Goal: Task Accomplishment & Management: Complete application form

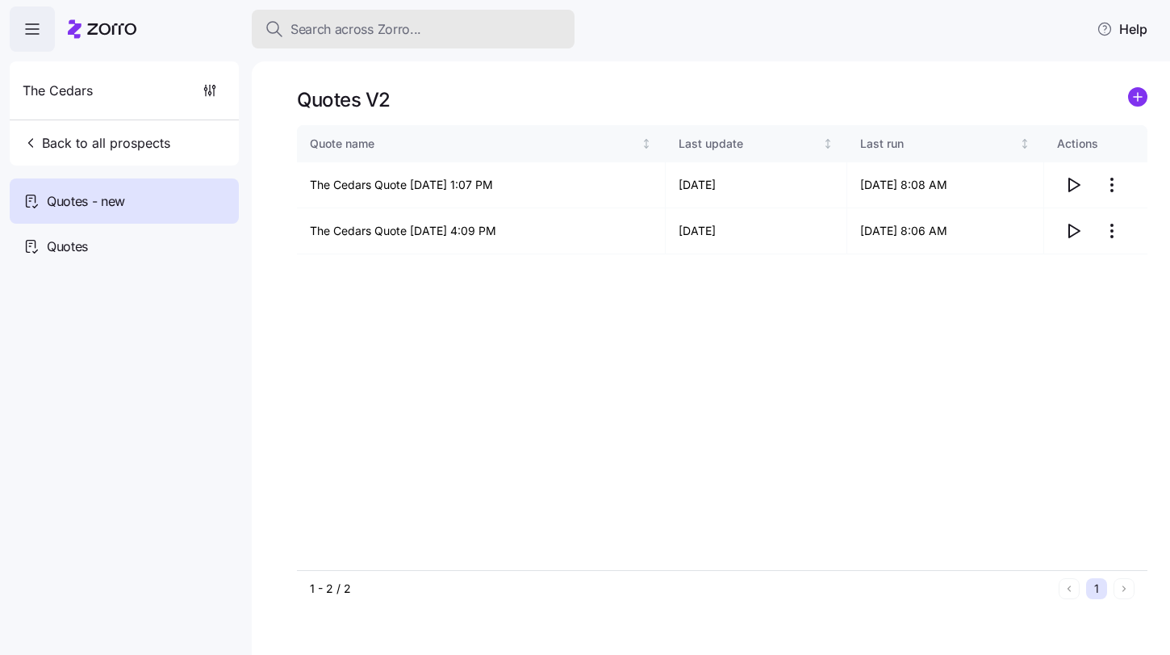
click at [358, 31] on span "Search across Zorro..." at bounding box center [356, 29] width 131 height 20
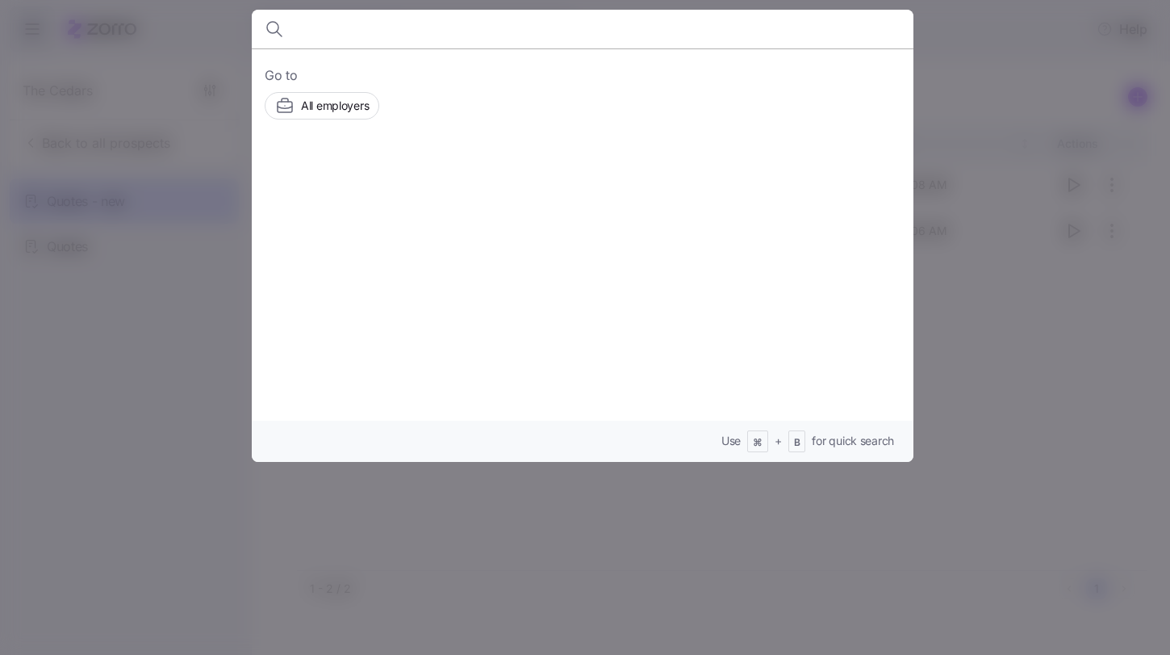
click at [956, 73] on div at bounding box center [585, 327] width 1170 height 655
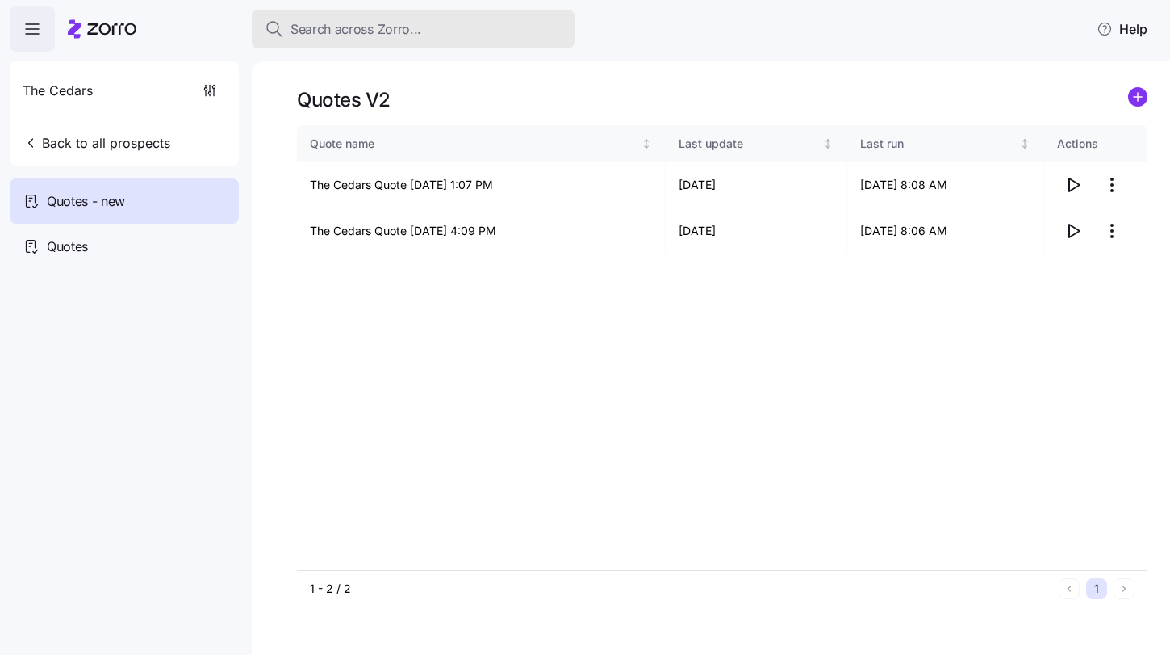
click at [365, 36] on span "Search across Zorro..." at bounding box center [356, 29] width 131 height 20
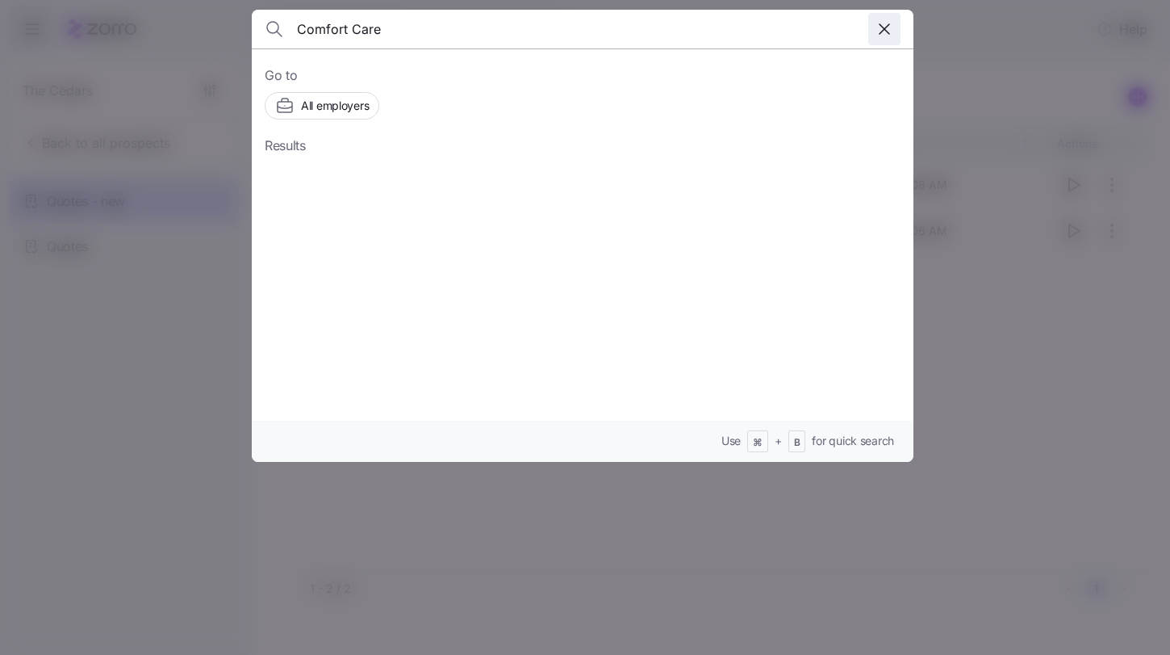
type input "Comfort Care"
click at [889, 32] on icon "button" at bounding box center [884, 28] width 19 height 19
click at [1013, 42] on div at bounding box center [585, 327] width 1170 height 655
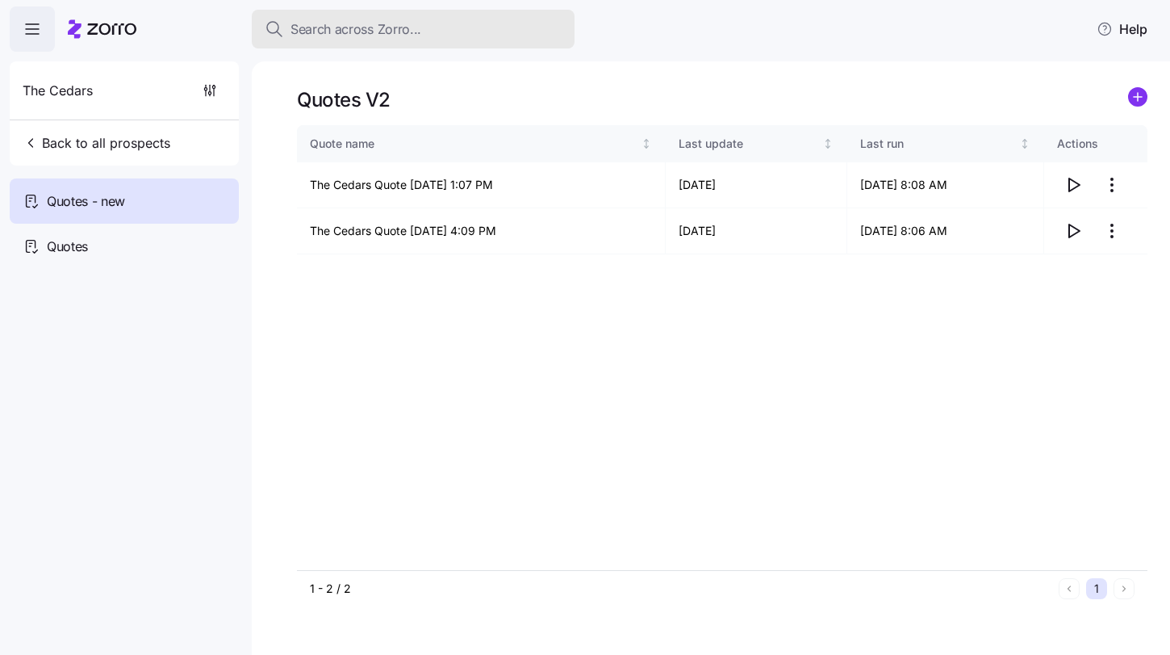
click at [365, 27] on span "Search across Zorro..." at bounding box center [356, 29] width 131 height 20
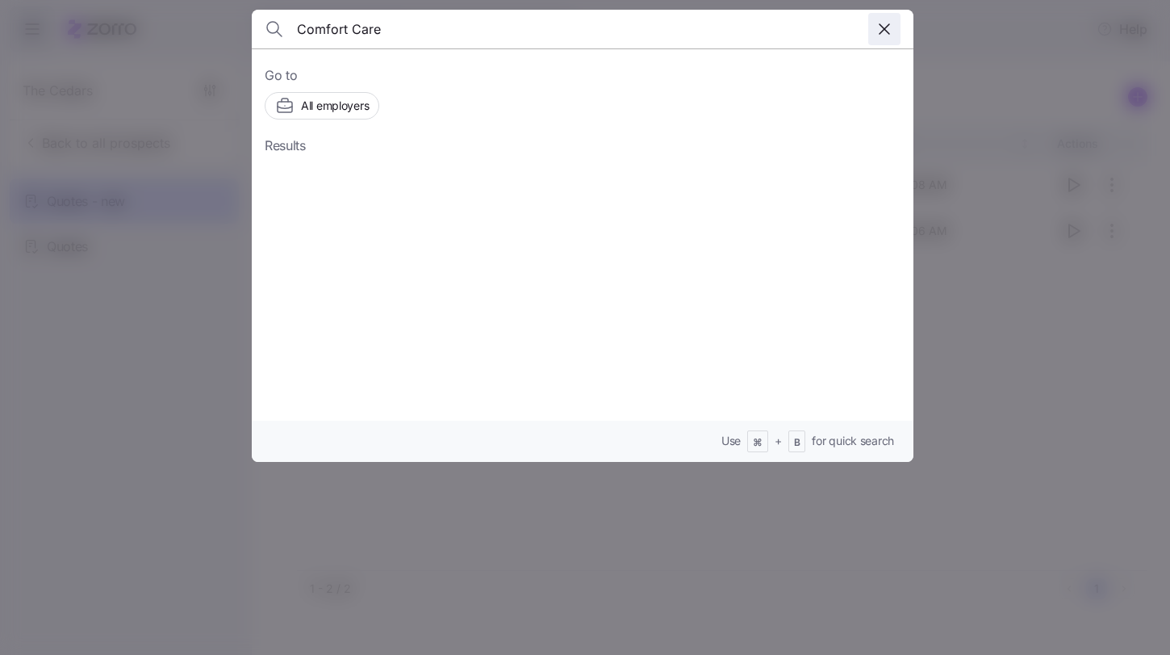
type input "Comfort Care"
click at [881, 20] on icon "button" at bounding box center [884, 28] width 19 height 19
click at [945, 29] on div at bounding box center [585, 327] width 1170 height 655
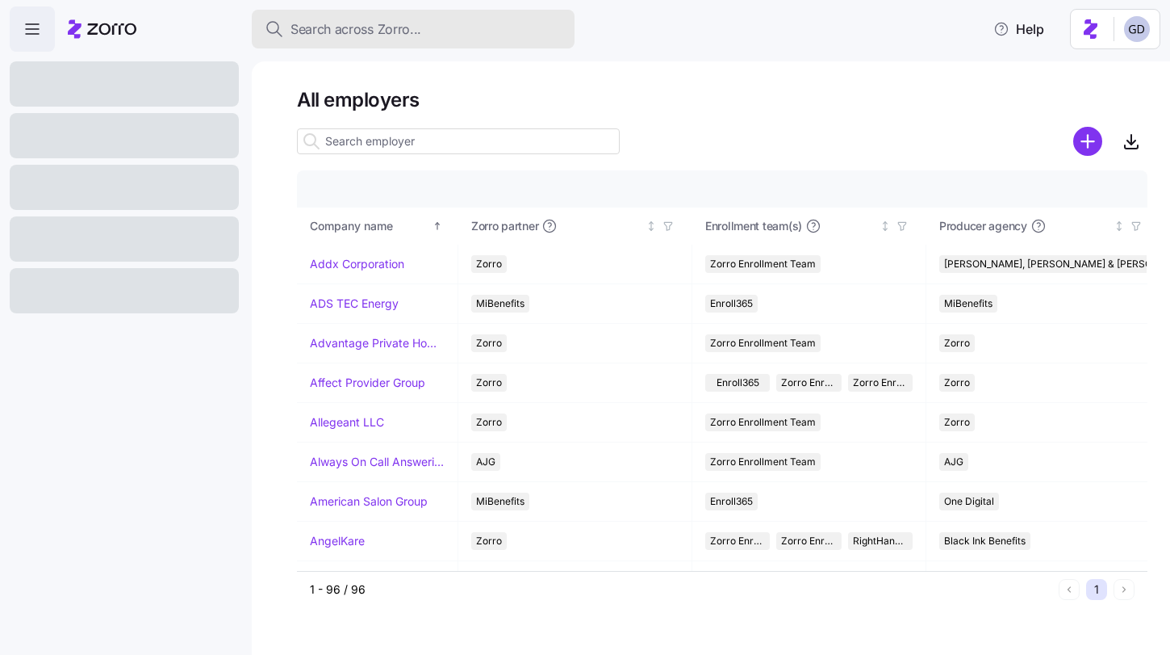
click at [485, 21] on div "Search across Zorro..." at bounding box center [413, 29] width 297 height 20
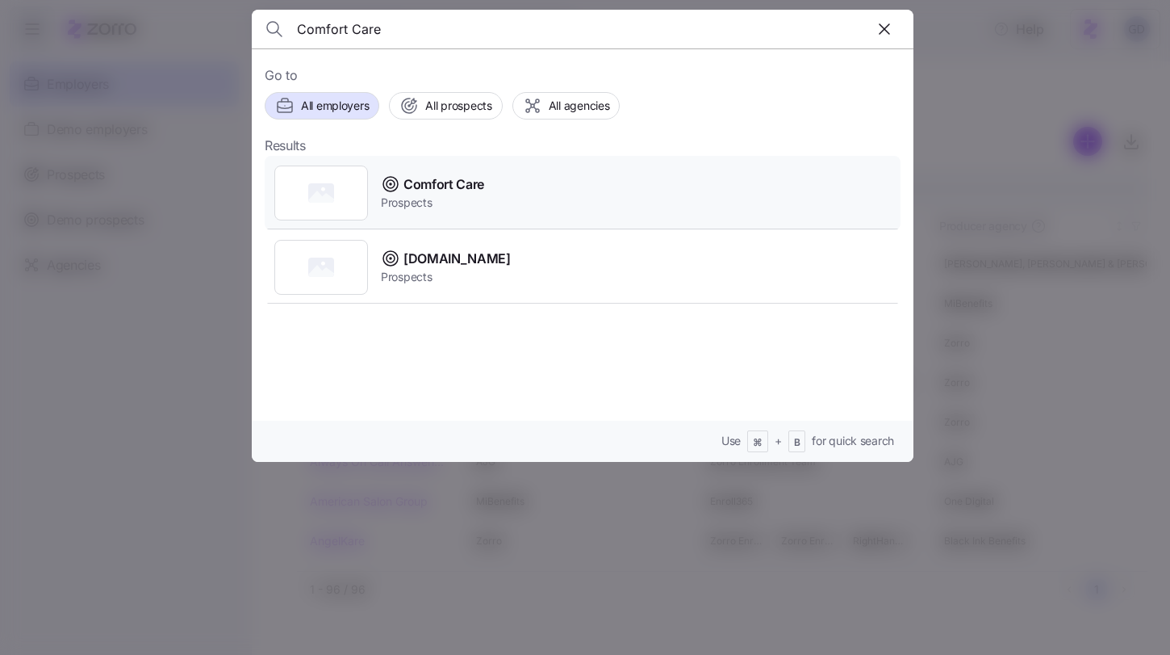
type input "Comfort Care"
click at [442, 177] on span "Comfort Care" at bounding box center [444, 184] width 81 height 20
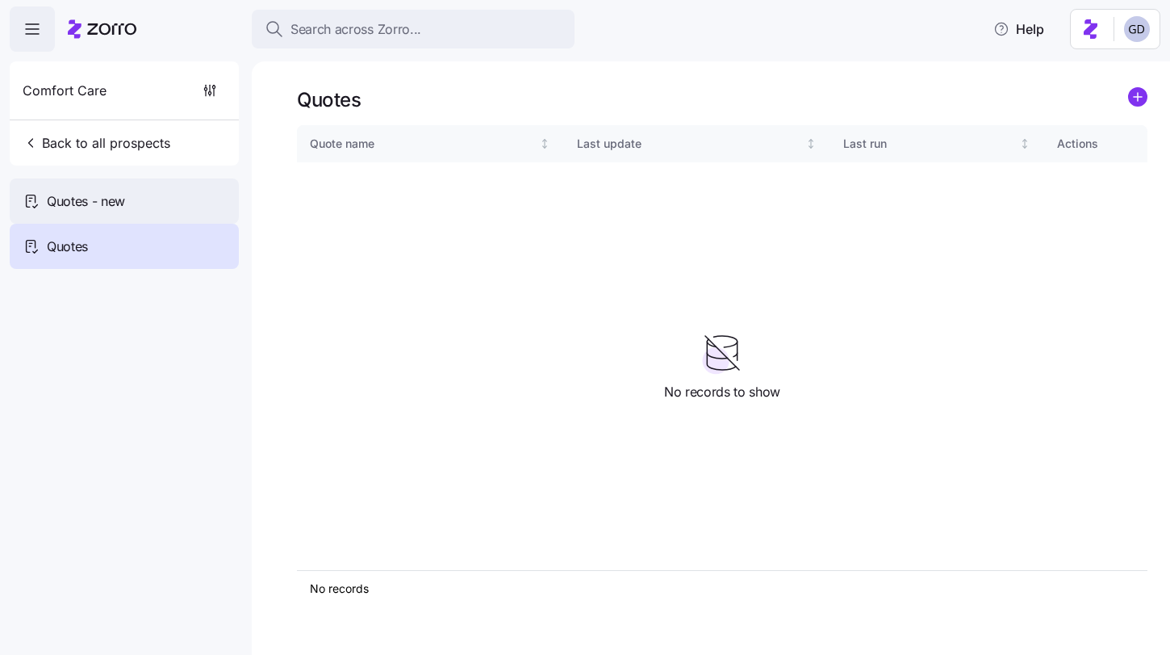
click at [147, 195] on div "Quotes - new" at bounding box center [124, 200] width 229 height 45
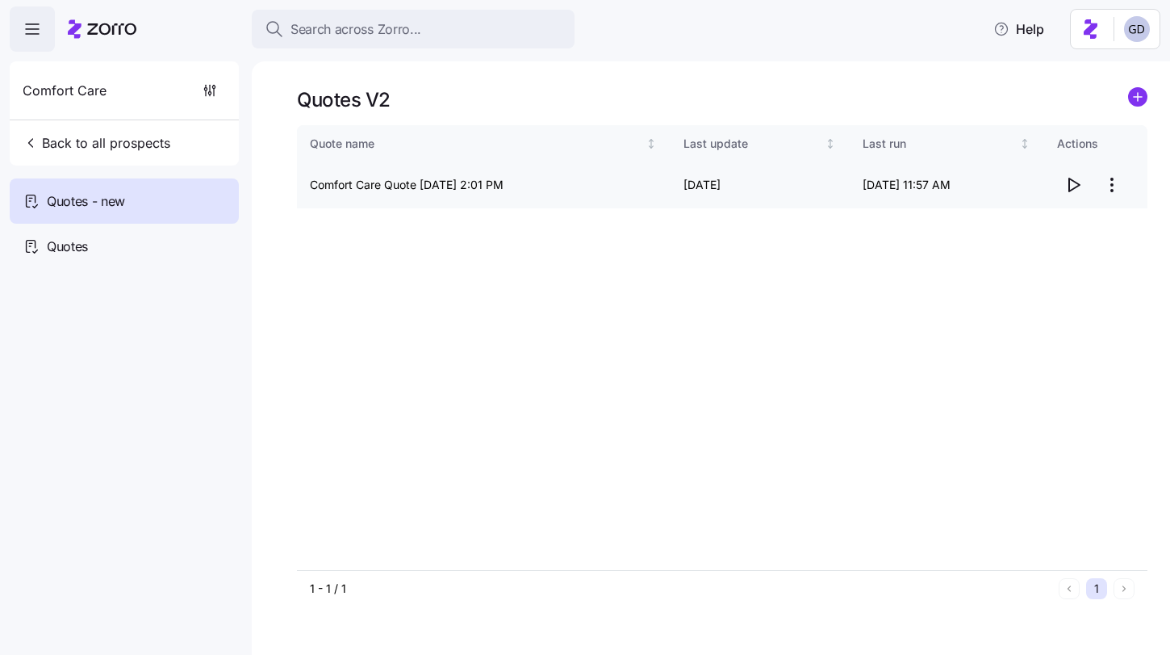
click at [1070, 184] on icon "button" at bounding box center [1073, 184] width 19 height 19
click at [1116, 190] on html "Search across Zorro... Help Comfort Care Back to all prospects Quotes - new Quo…" at bounding box center [585, 322] width 1170 height 645
click at [1032, 227] on div "Edit quote" at bounding box center [1007, 225] width 54 height 18
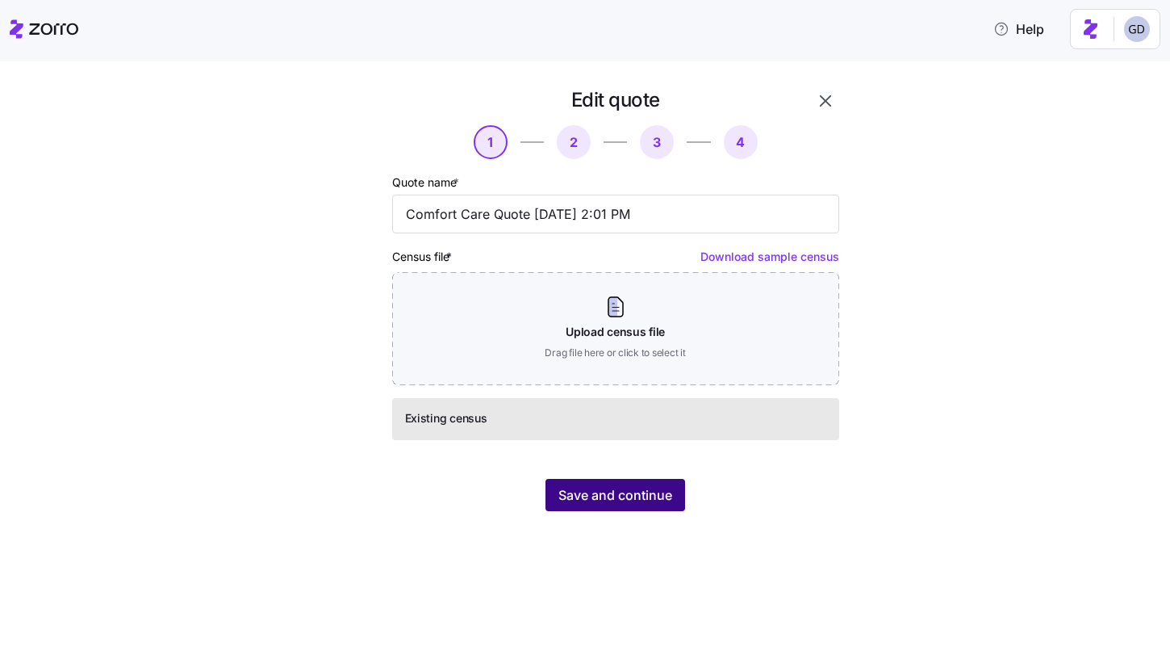
click at [652, 491] on span "Save and continue" at bounding box center [616, 494] width 114 height 19
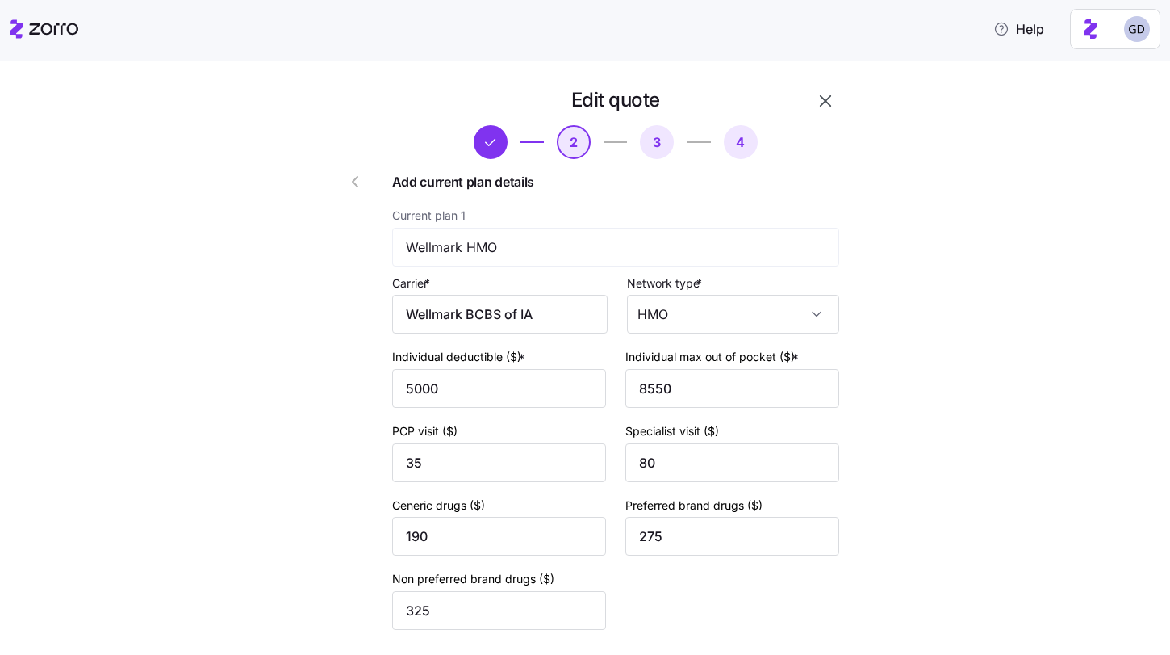
scroll to position [606, 0]
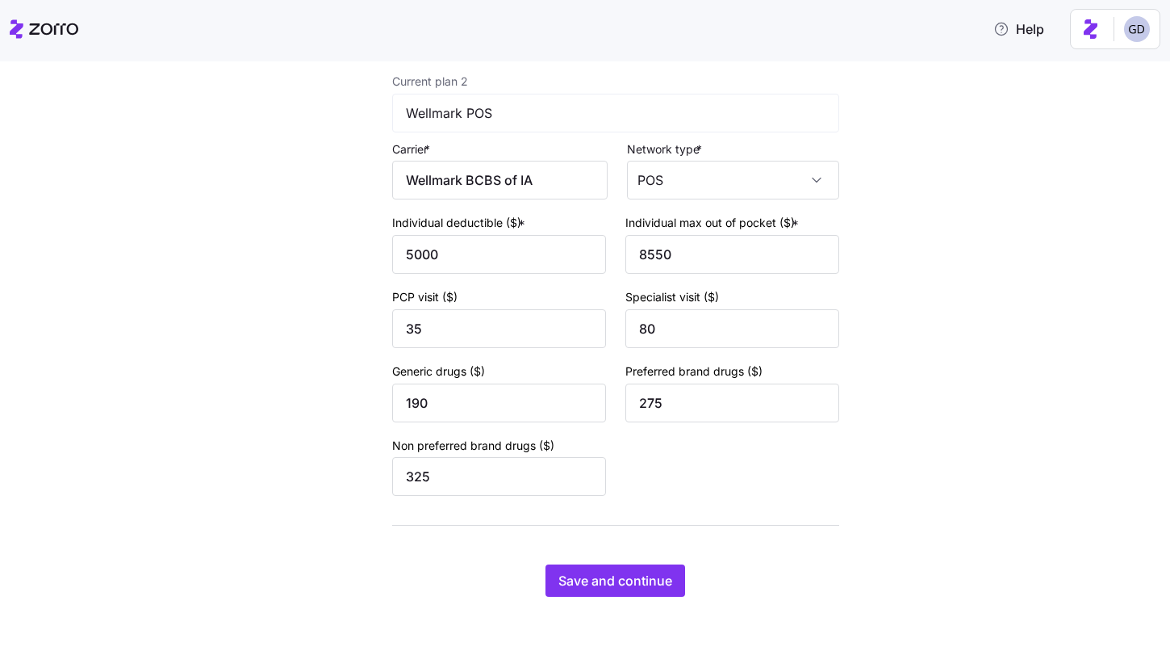
click at [633, 559] on div "Edit quote 2 3 4 Add current plan details Current plan 1 Wellmark HMO Carrier *…" at bounding box center [616, 41] width 460 height 1124
click at [622, 587] on span "Save and continue" at bounding box center [616, 580] width 114 height 19
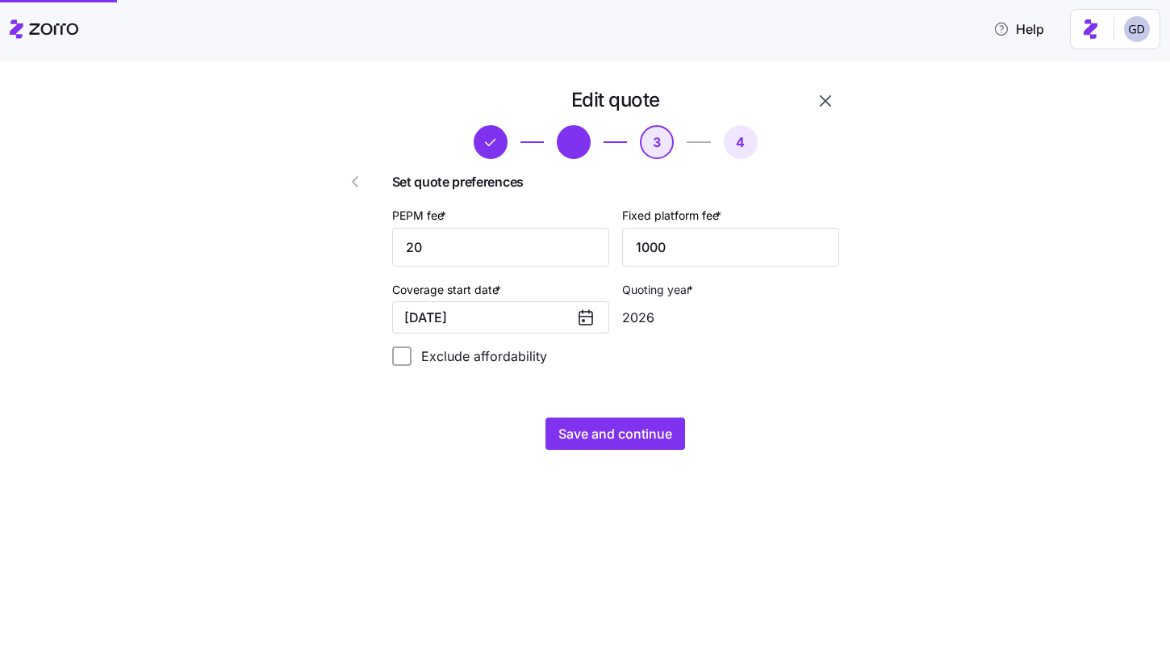
scroll to position [0, 0]
click at [561, 257] on input "20" at bounding box center [500, 247] width 217 height 39
type input "50"
click at [702, 253] on input "1000" at bounding box center [730, 247] width 217 height 39
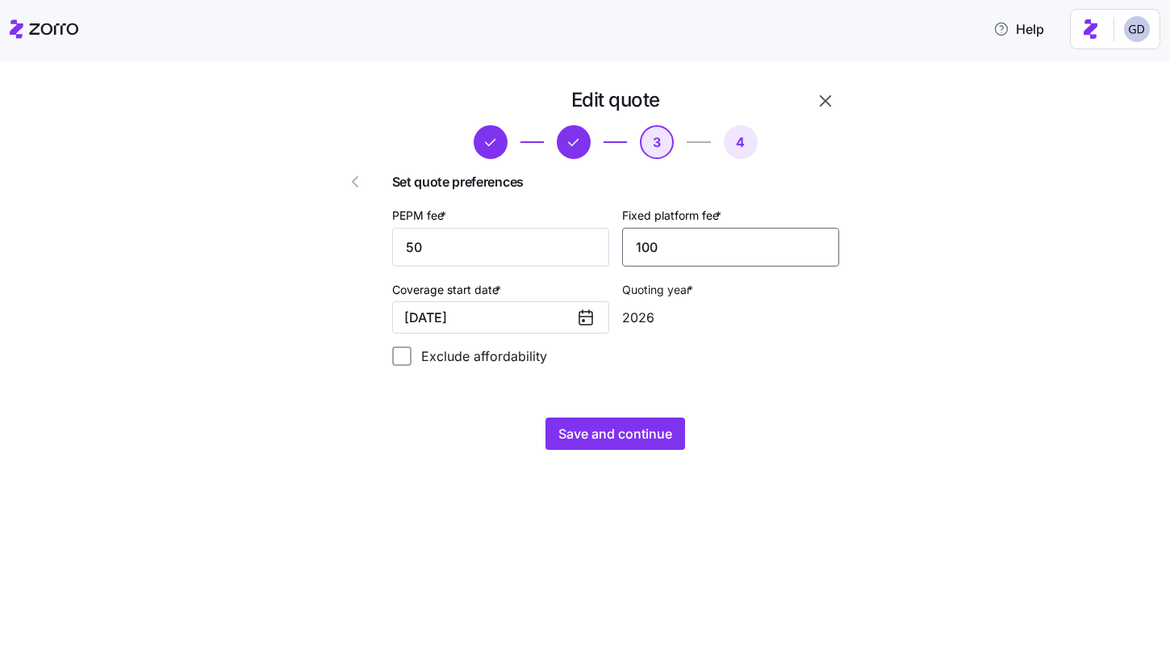
click at [679, 241] on input "100" at bounding box center [730, 247] width 217 height 39
type input "1000"
click at [497, 256] on input "50" at bounding box center [500, 247] width 217 height 39
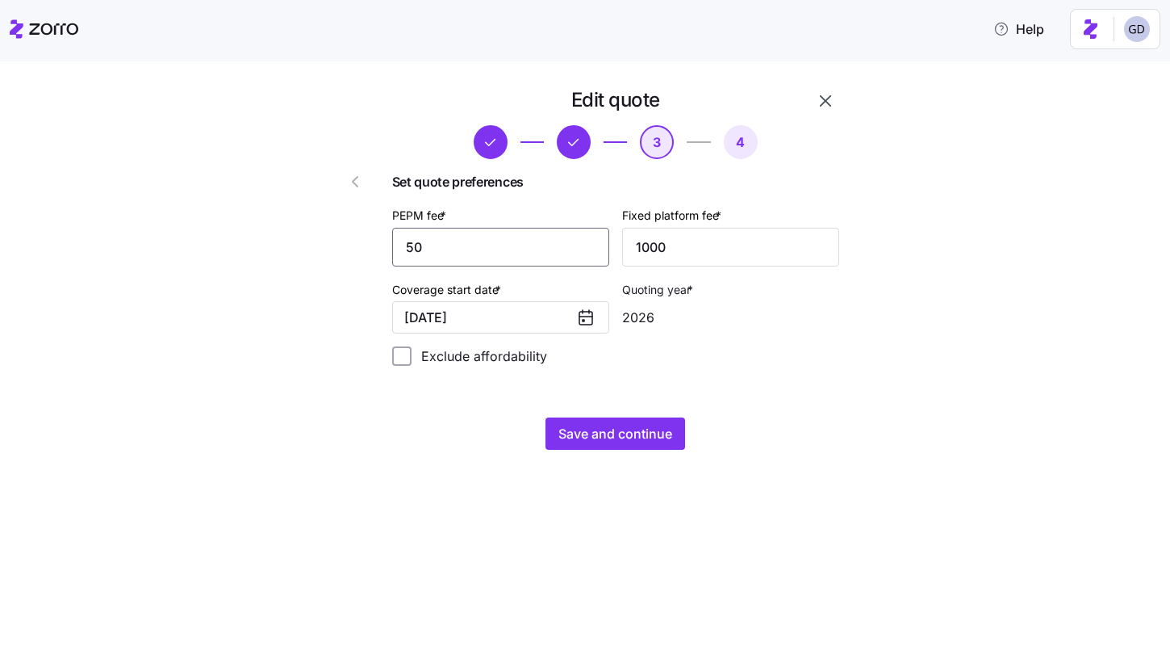
click at [497, 256] on input "50" at bounding box center [500, 247] width 217 height 39
type input "20"
click at [576, 430] on span "Save and continue" at bounding box center [616, 433] width 114 height 19
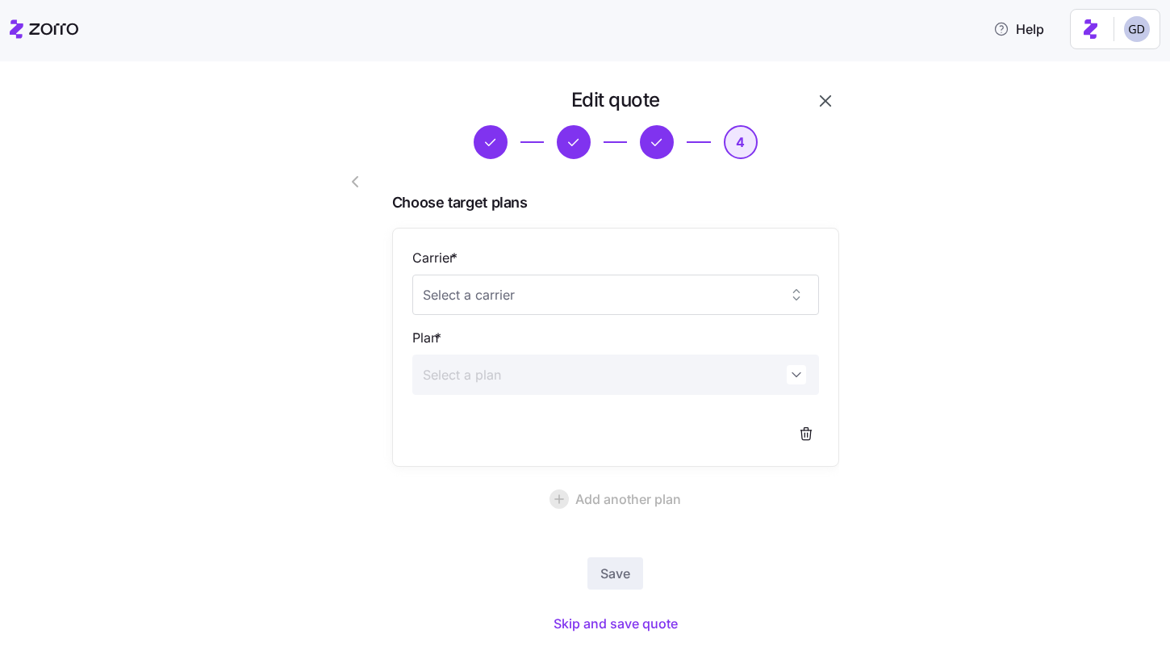
scroll to position [40, 0]
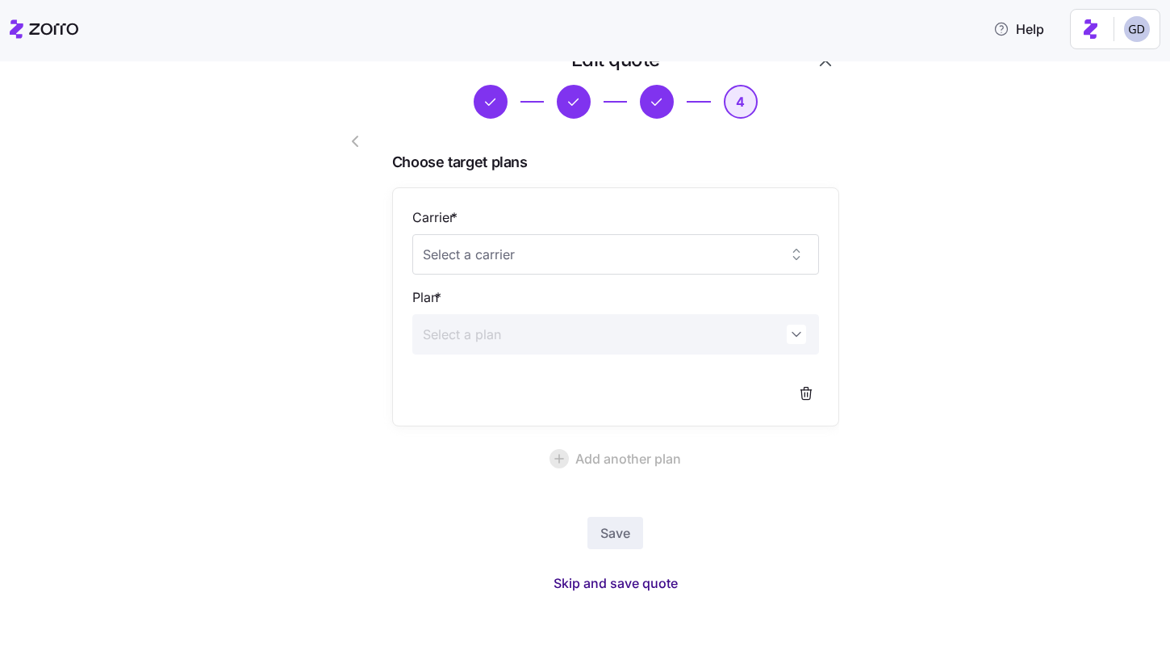
click at [663, 592] on button "Skip and save quote" at bounding box center [616, 582] width 150 height 29
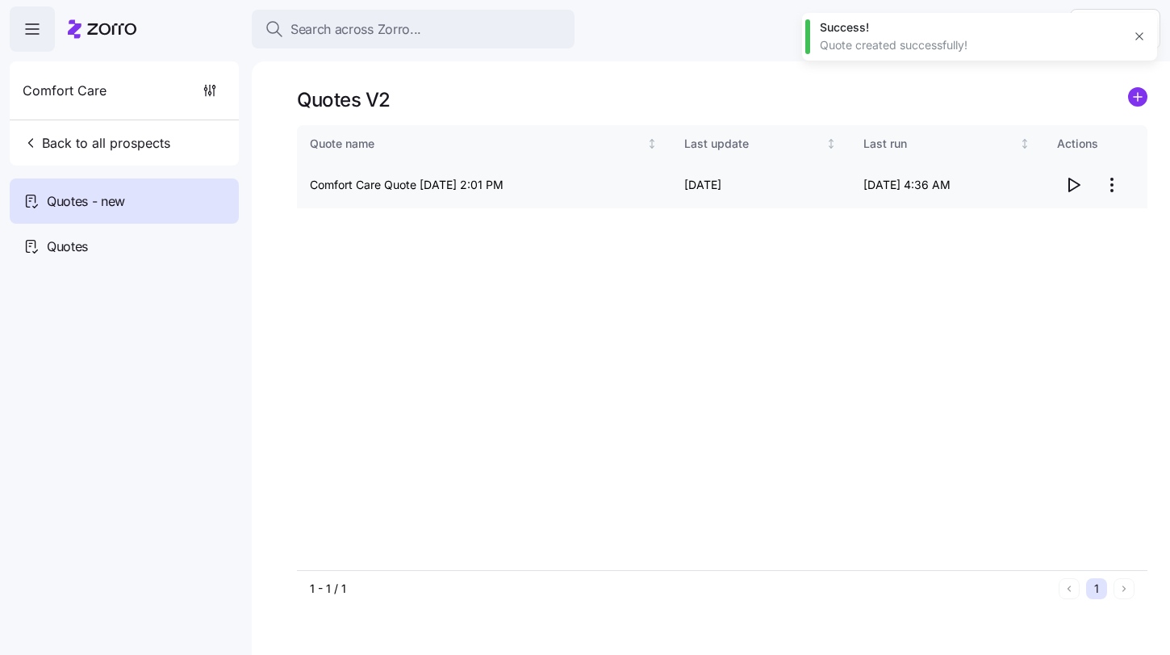
click at [1073, 185] on icon "button" at bounding box center [1073, 184] width 19 height 19
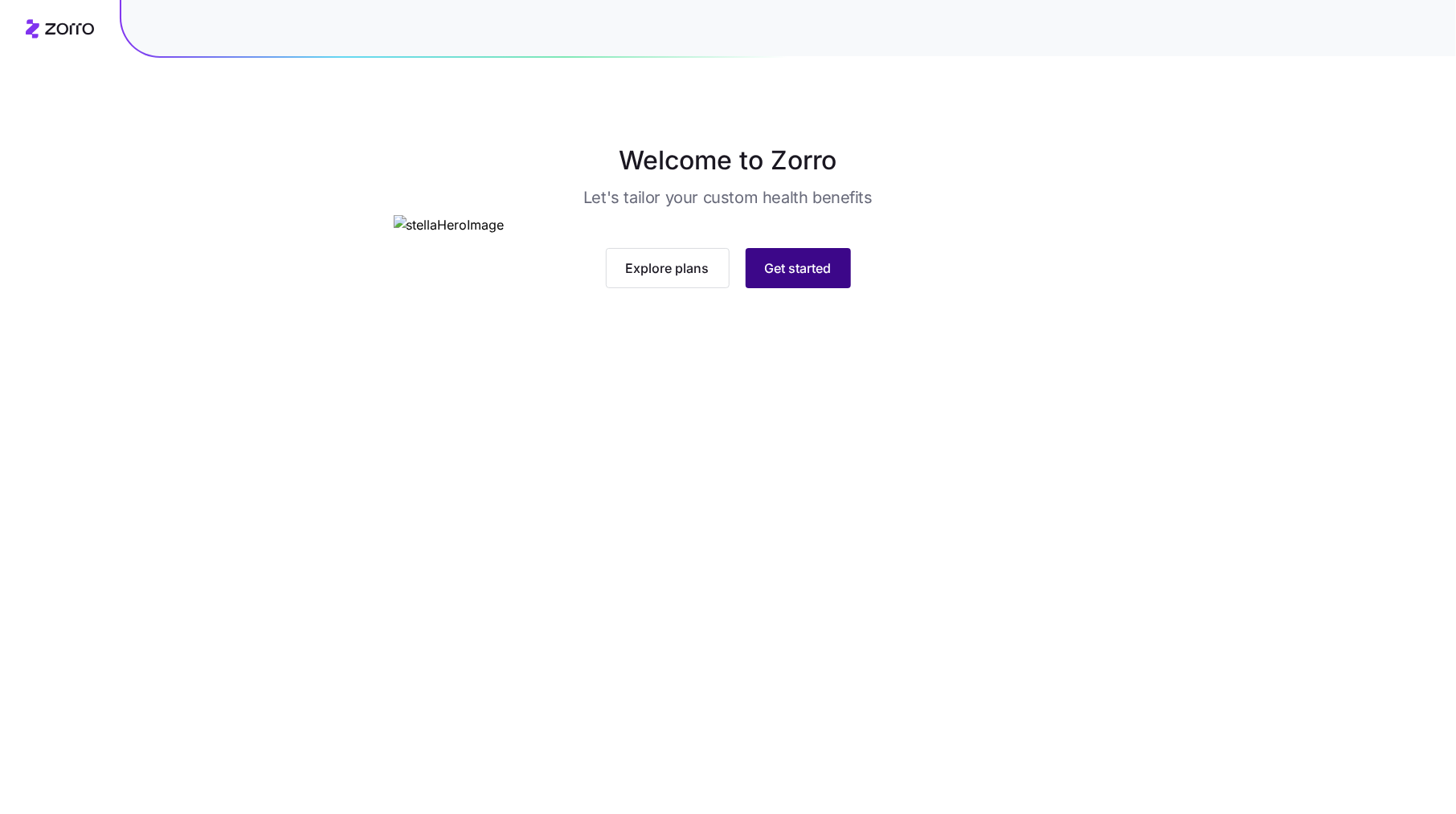
click at [781, 289] on button "Get started" at bounding box center [798, 268] width 105 height 40
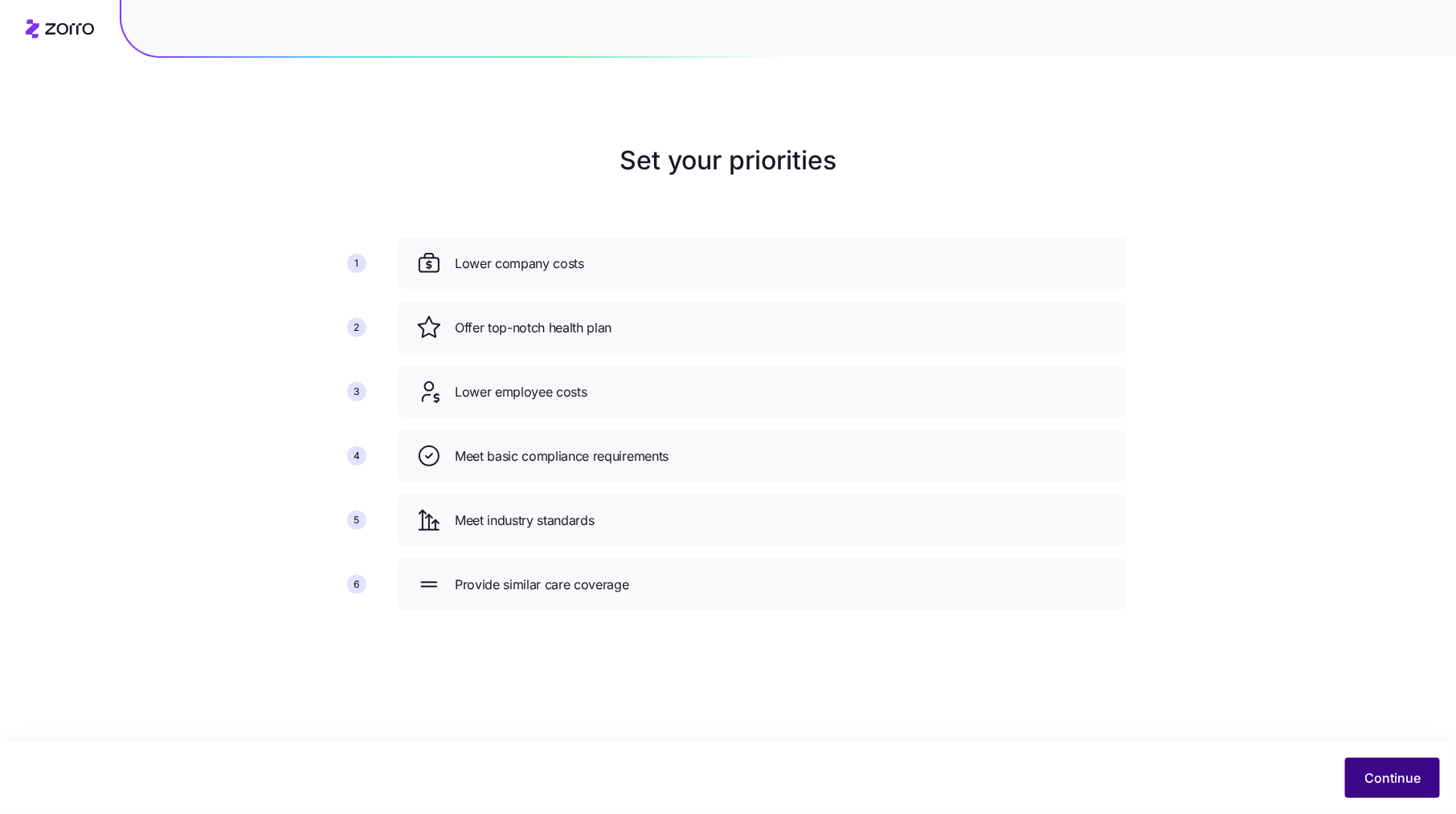
click at [1363, 765] on button "Continue" at bounding box center [1391, 778] width 95 height 40
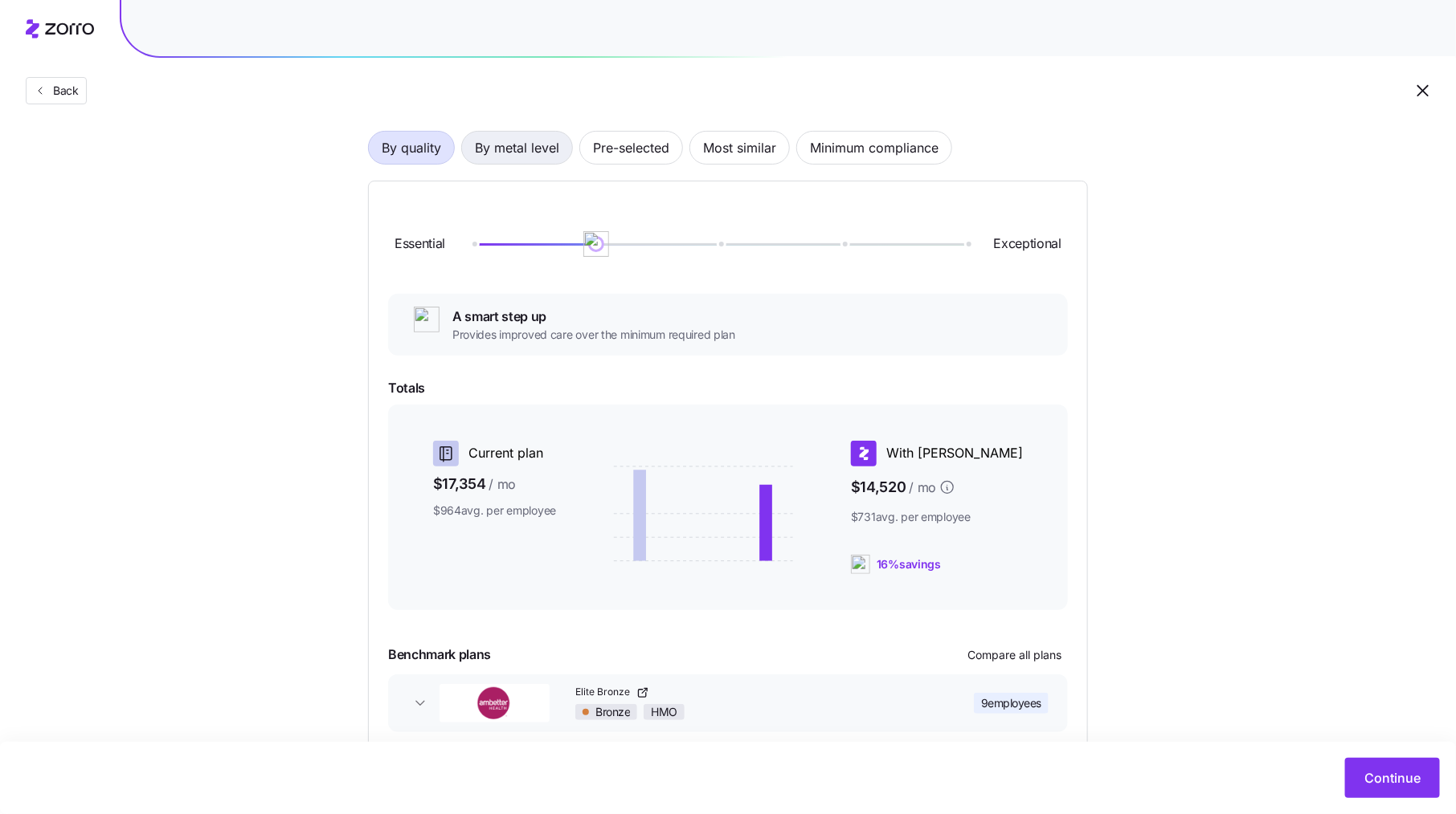
click at [516, 154] on span "By metal level" at bounding box center [517, 147] width 85 height 32
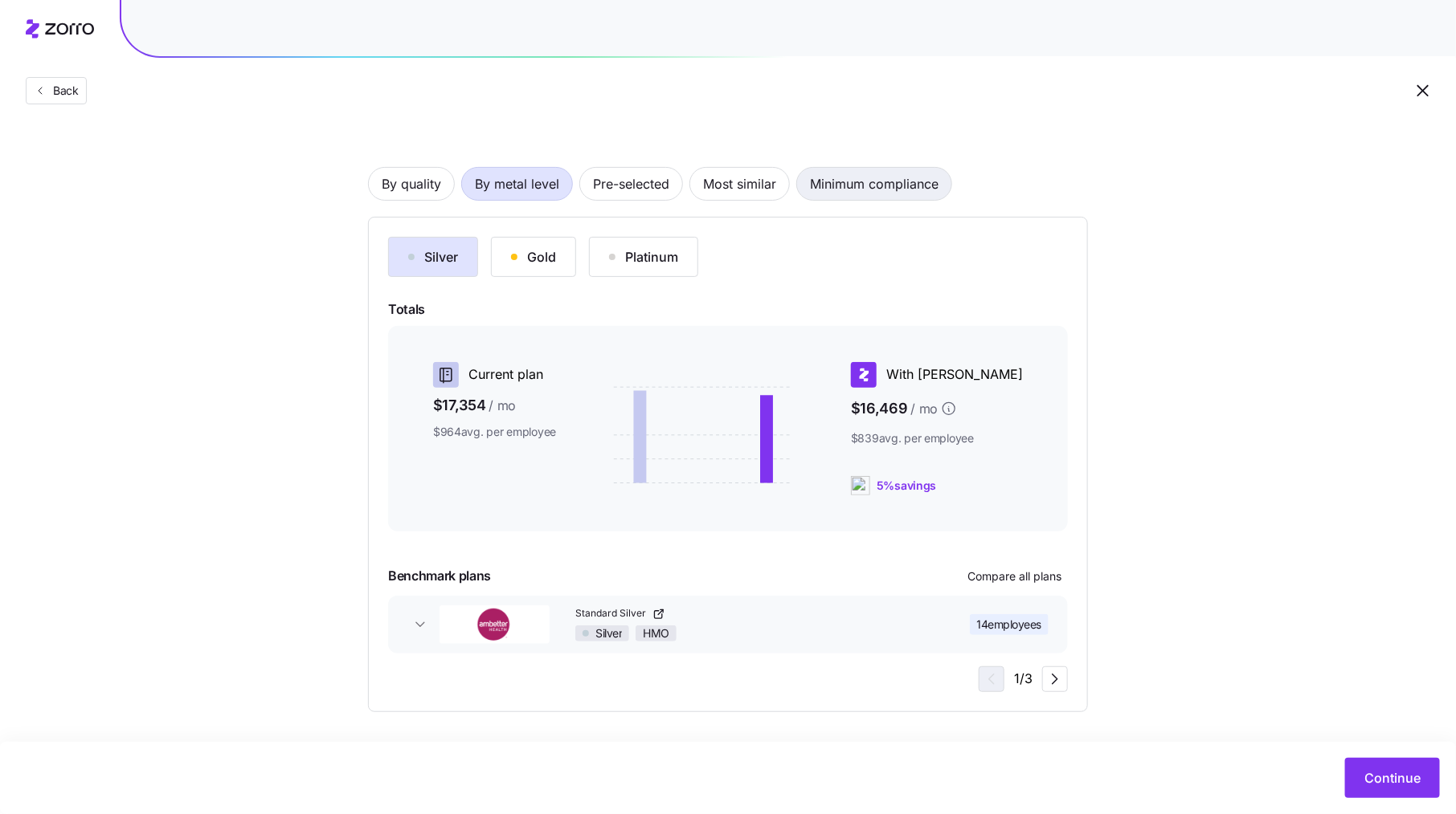
click at [911, 186] on span "Minimum compliance" at bounding box center [874, 184] width 128 height 32
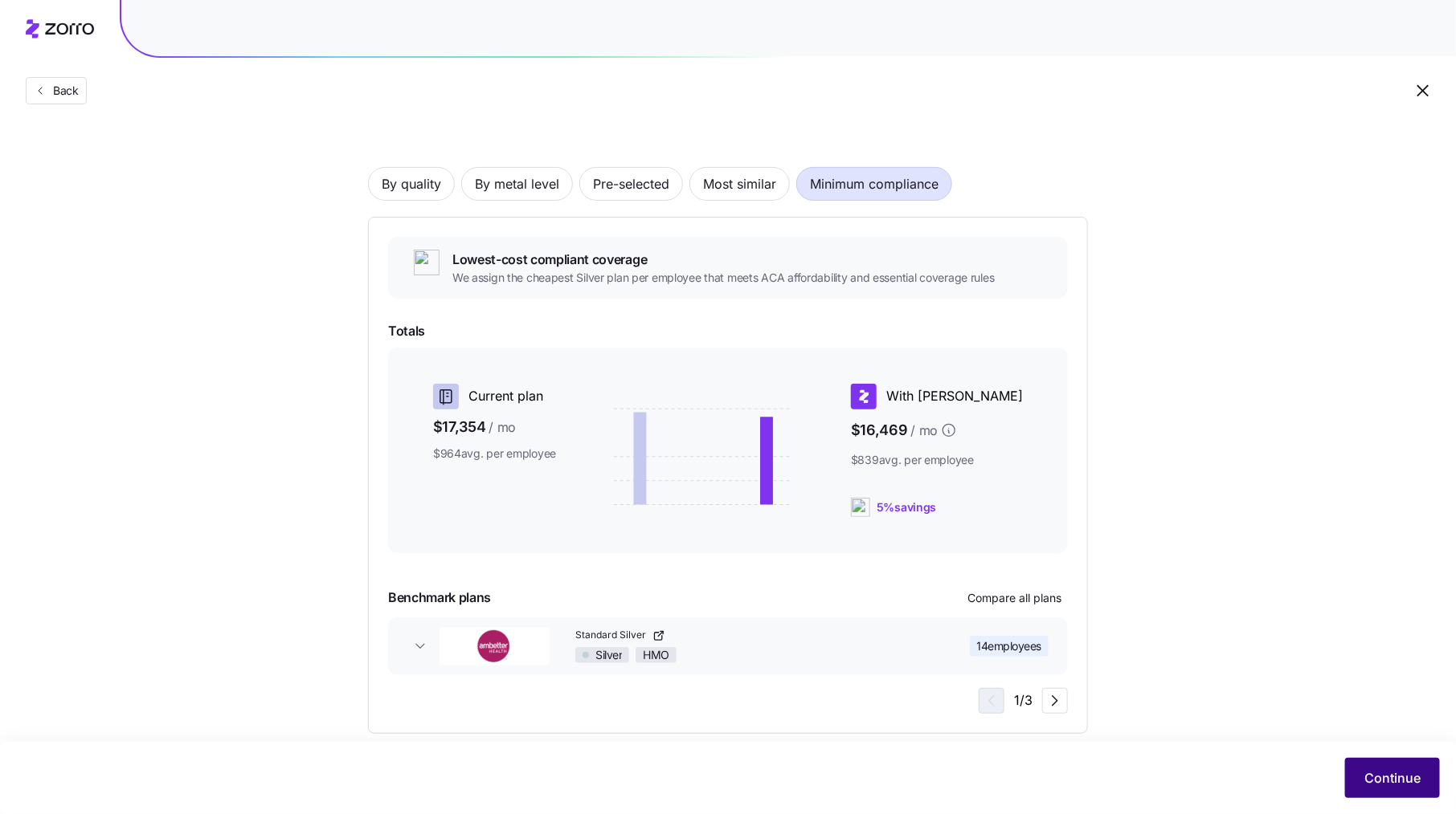
click at [1385, 775] on span "Continue" at bounding box center [1392, 777] width 57 height 19
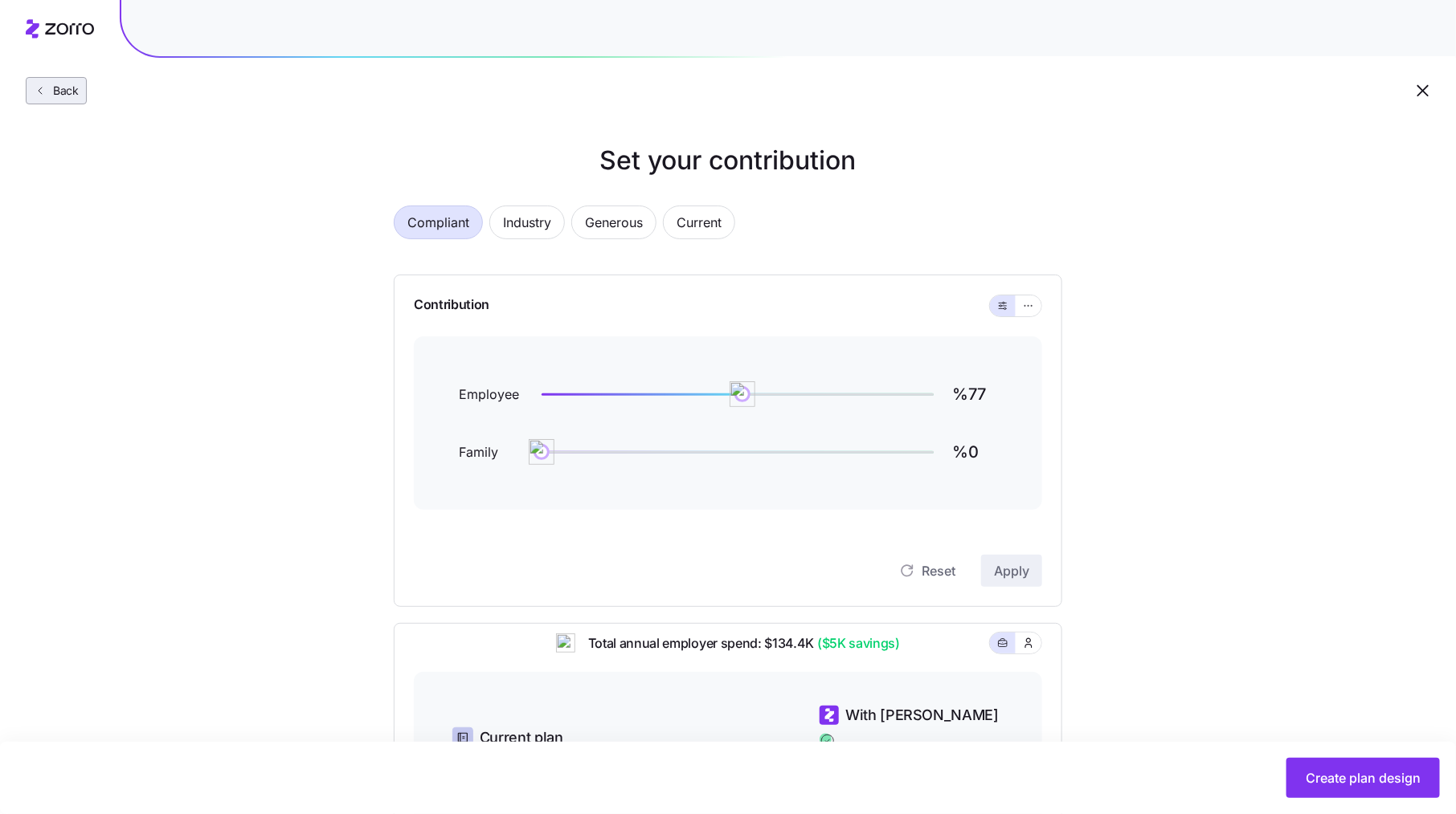
click at [57, 97] on span "Back" at bounding box center [63, 91] width 32 height 16
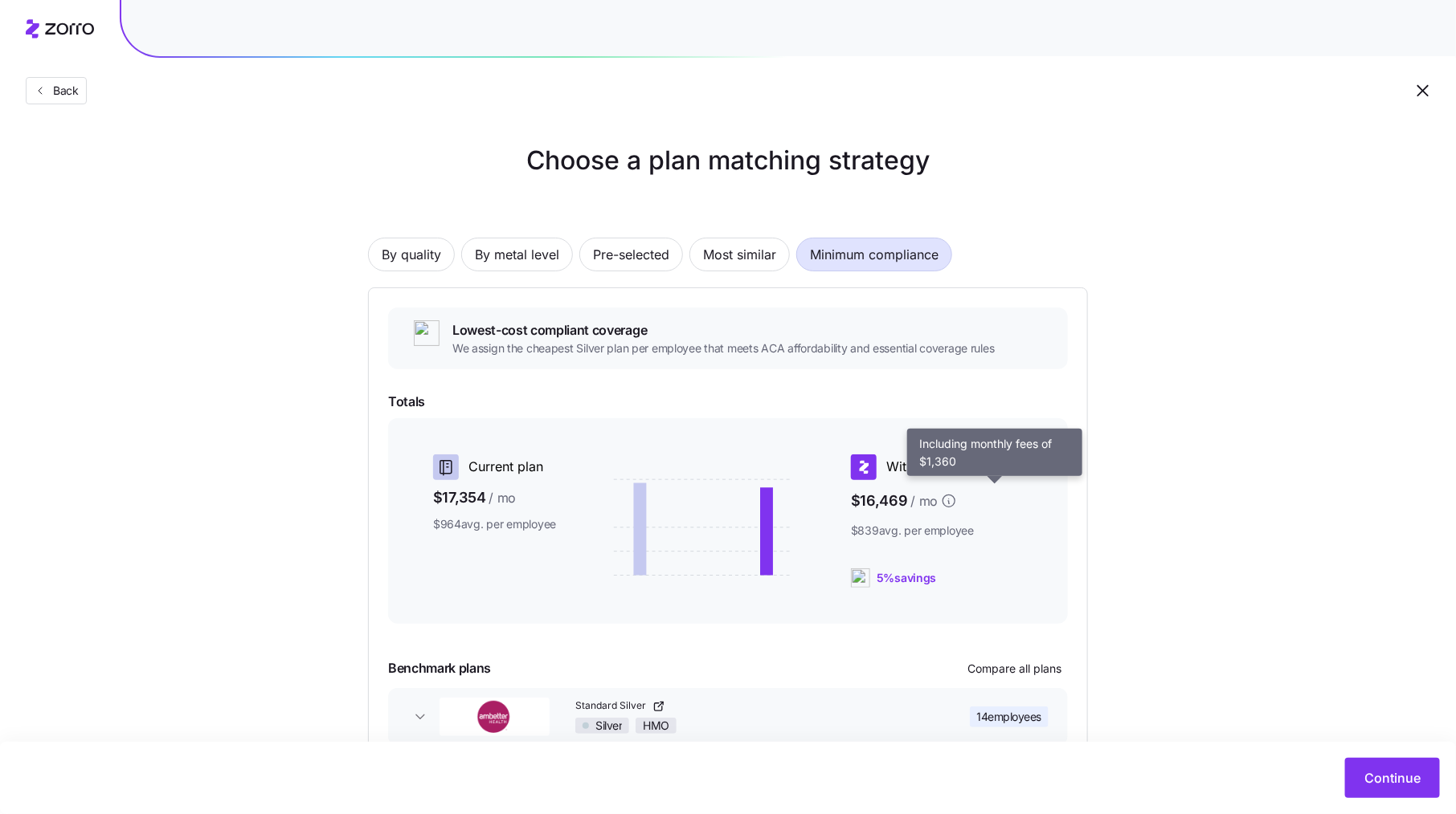
click at [956, 503] on icon at bounding box center [948, 502] width 16 height 16
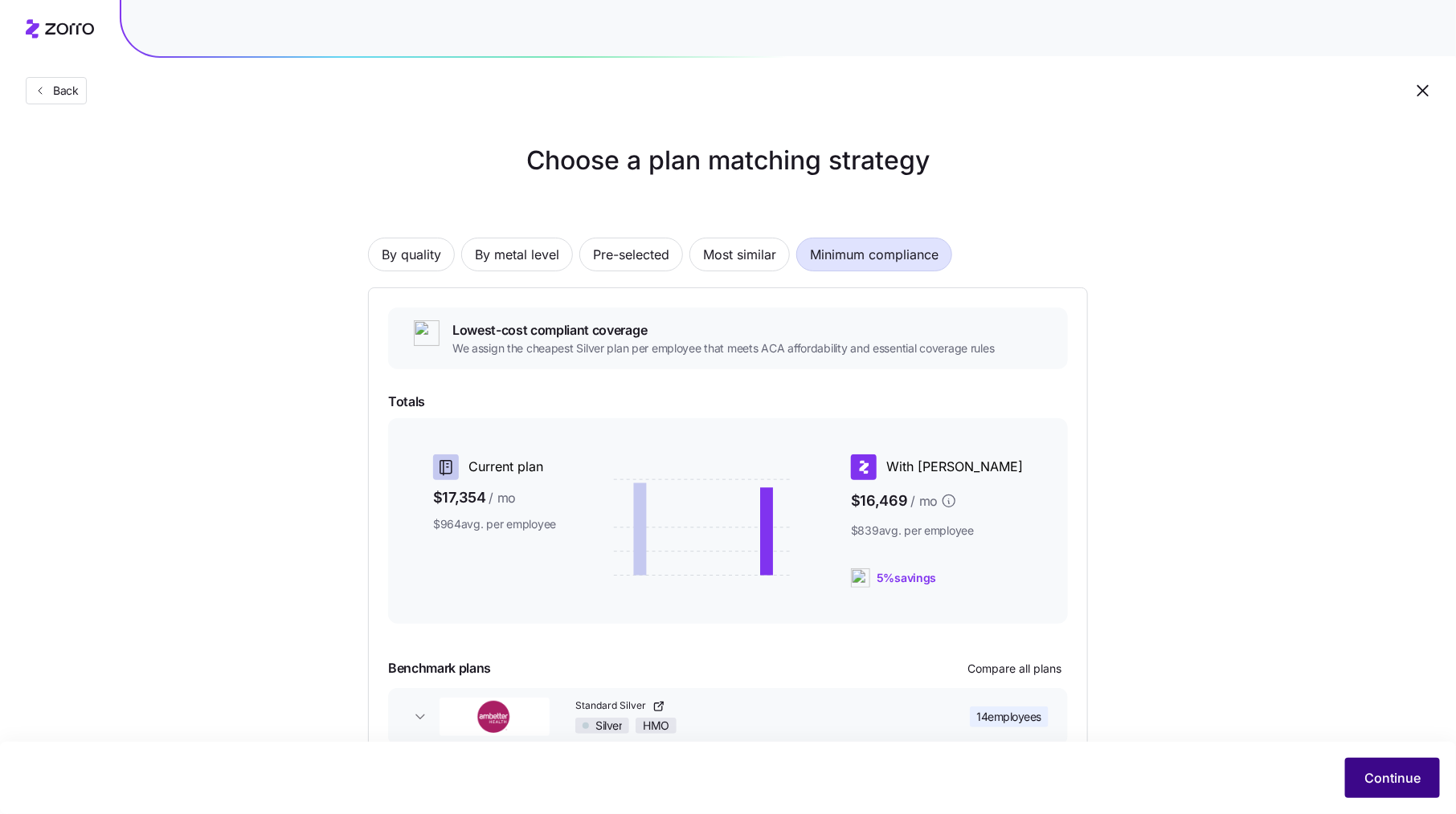
click at [1382, 768] on span "Continue" at bounding box center [1392, 777] width 57 height 19
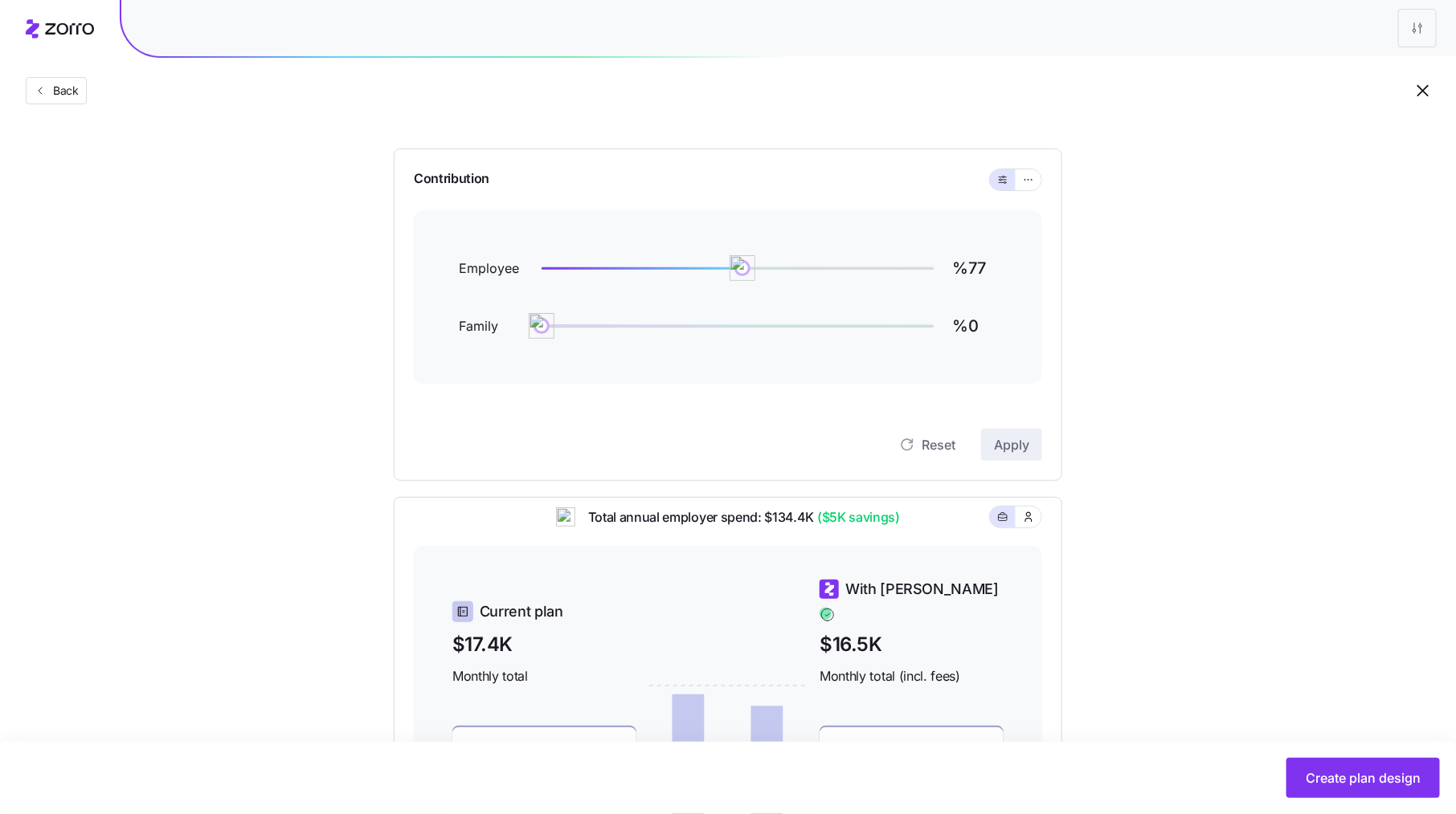
scroll to position [141, 0]
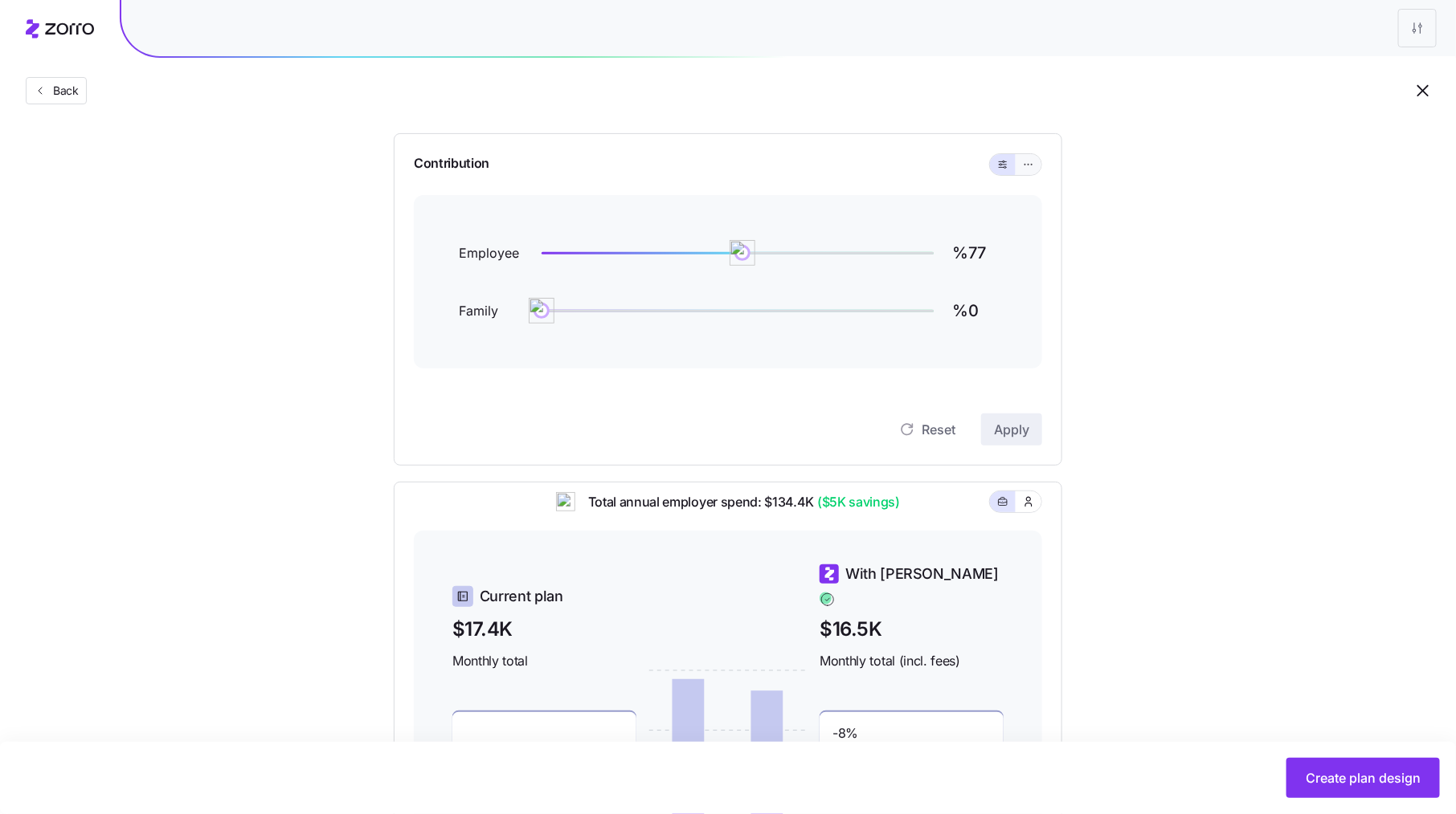
click at [1027, 160] on icon "button" at bounding box center [1028, 164] width 11 height 19
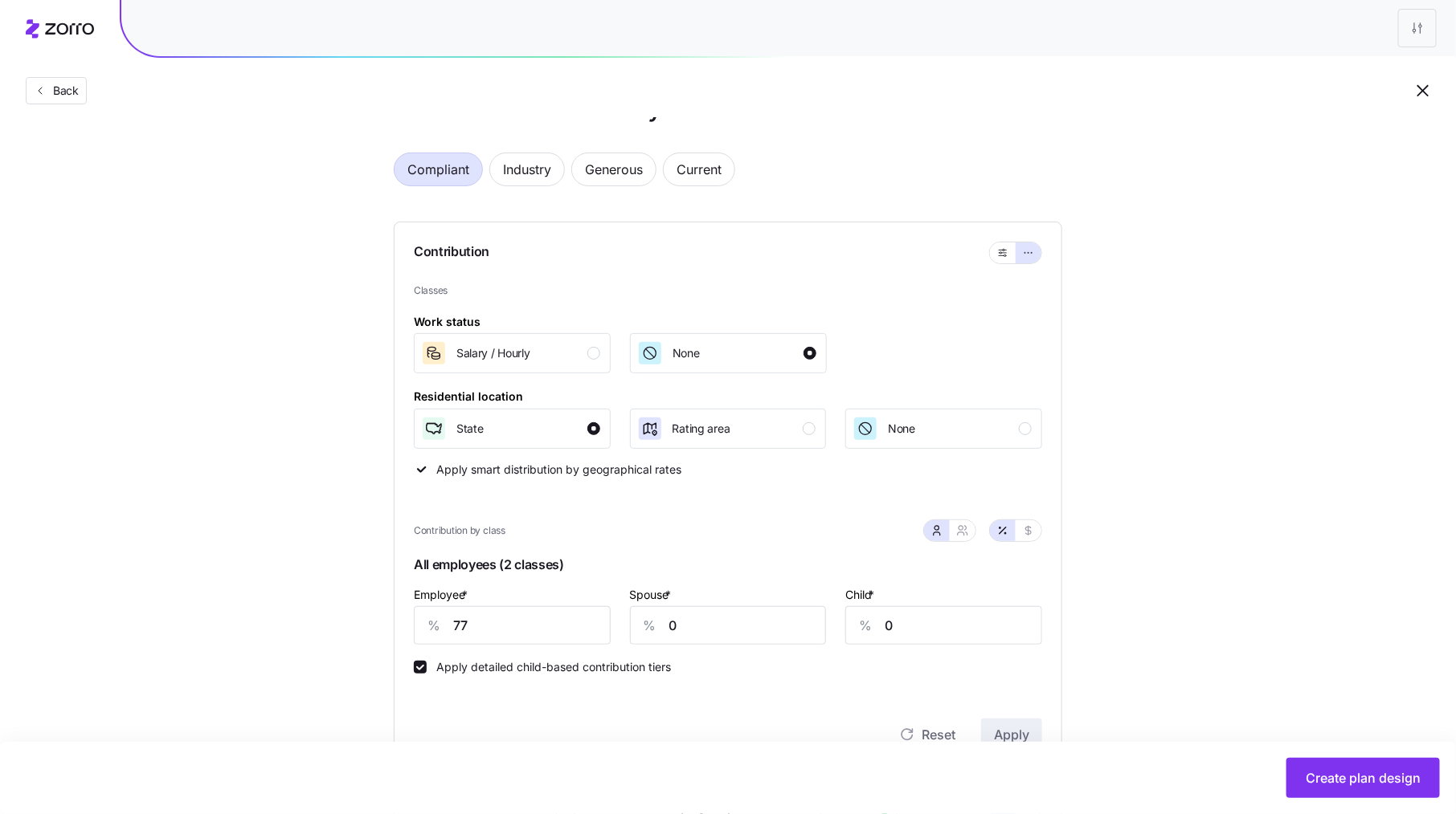
scroll to position [21, 0]
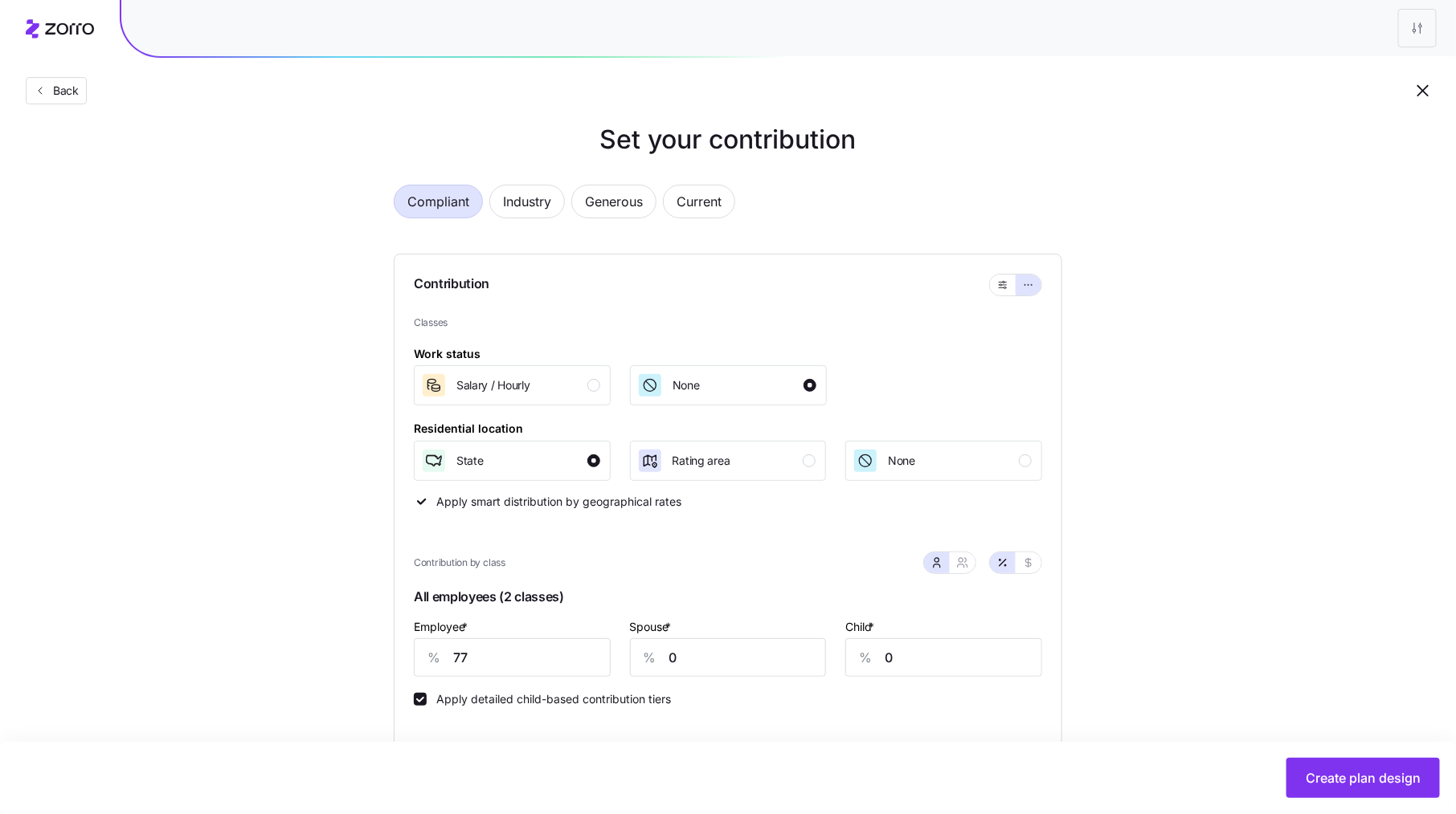
click at [465, 212] on span "Compliant" at bounding box center [438, 201] width 62 height 32
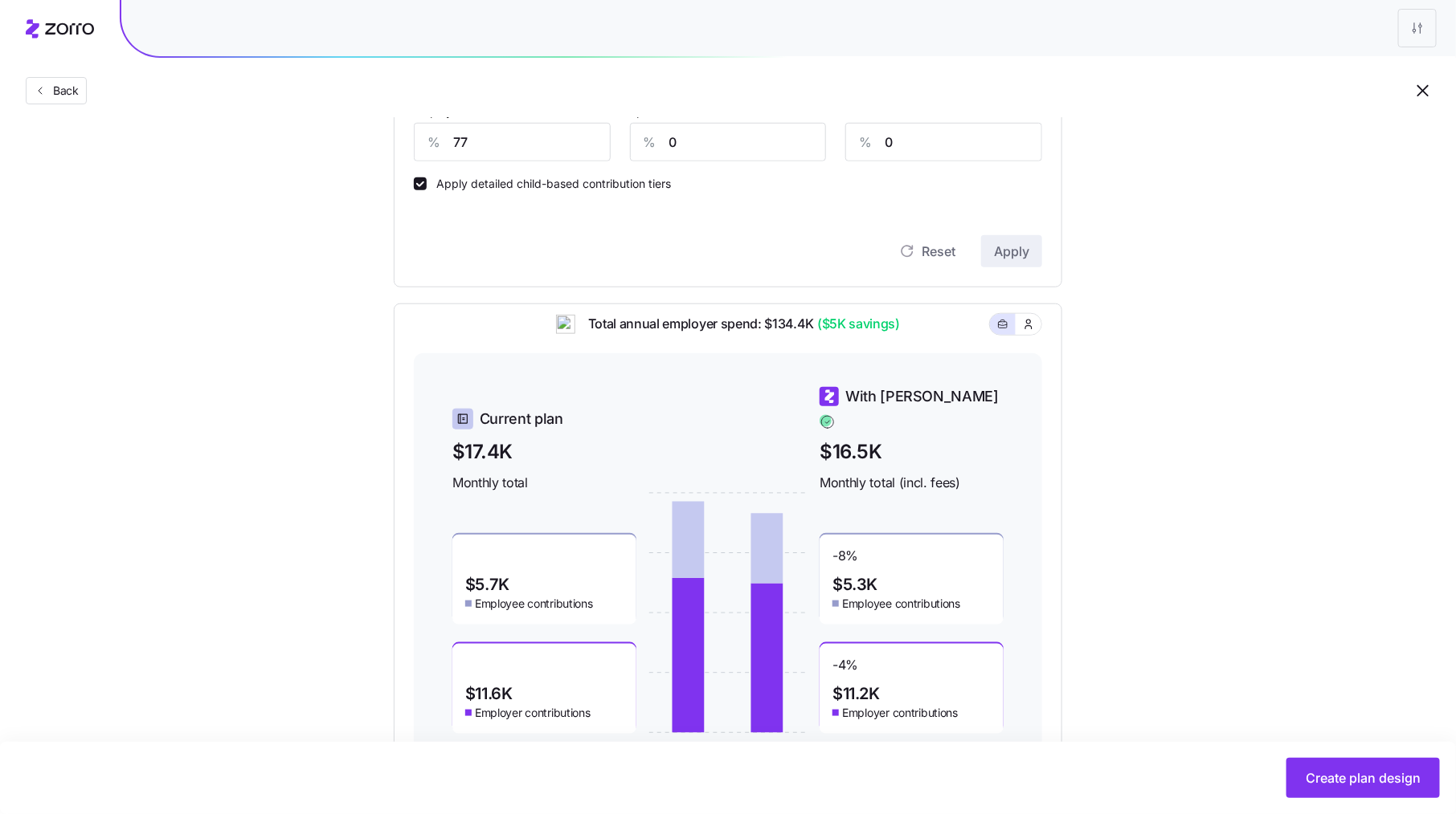
scroll to position [538, 0]
drag, startPoint x: 818, startPoint y: 330, endPoint x: 885, endPoint y: 330, distance: 67.0
click at [883, 330] on span "($5K savings)" at bounding box center [857, 322] width 86 height 20
click at [925, 338] on div "Total annual employer spend: $134.4K ($5K savings)" at bounding box center [728, 332] width 628 height 40
click at [535, 139] on input "77" at bounding box center [513, 140] width 197 height 39
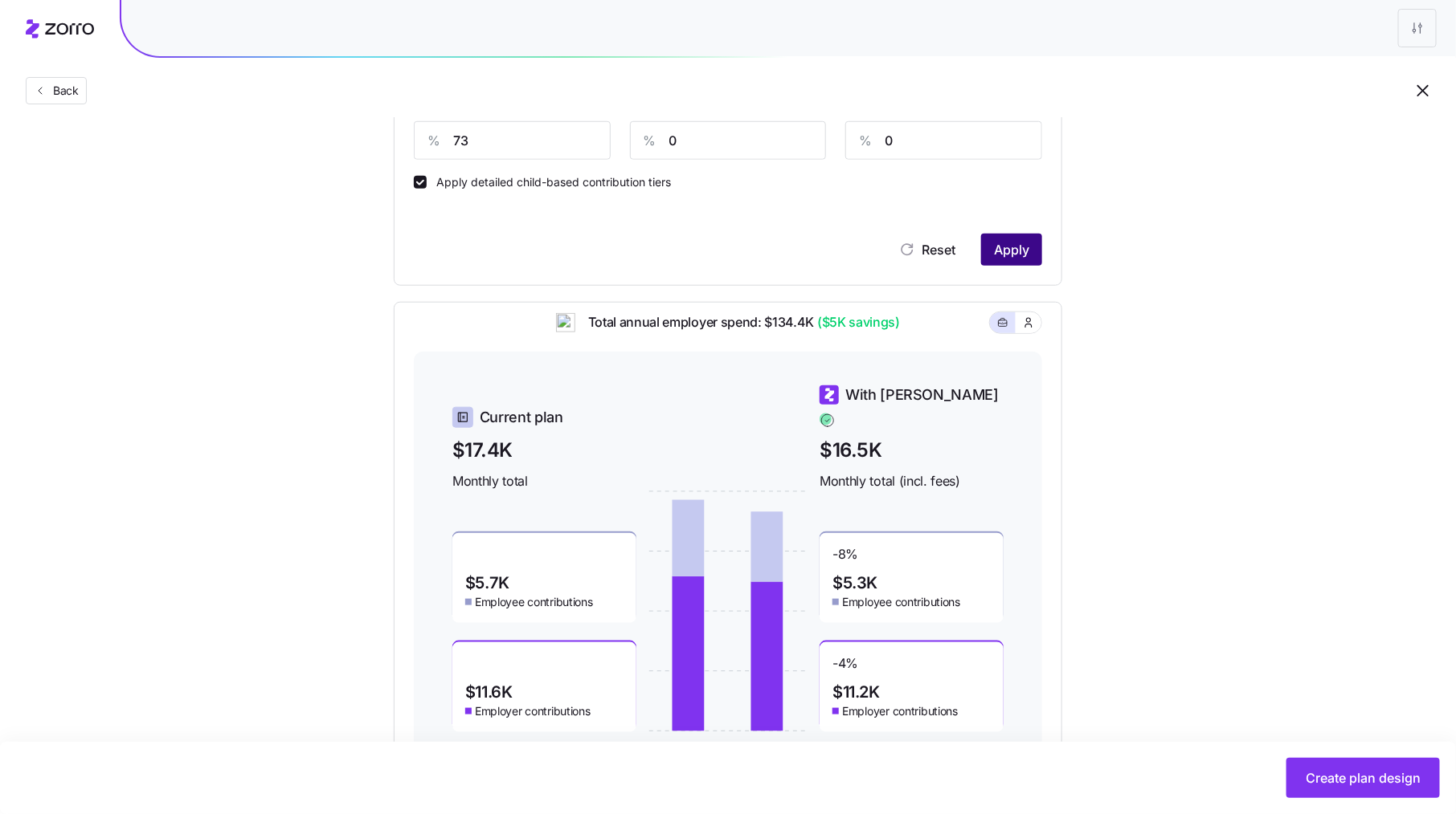
click at [1042, 248] on button "Apply" at bounding box center [1011, 250] width 61 height 32
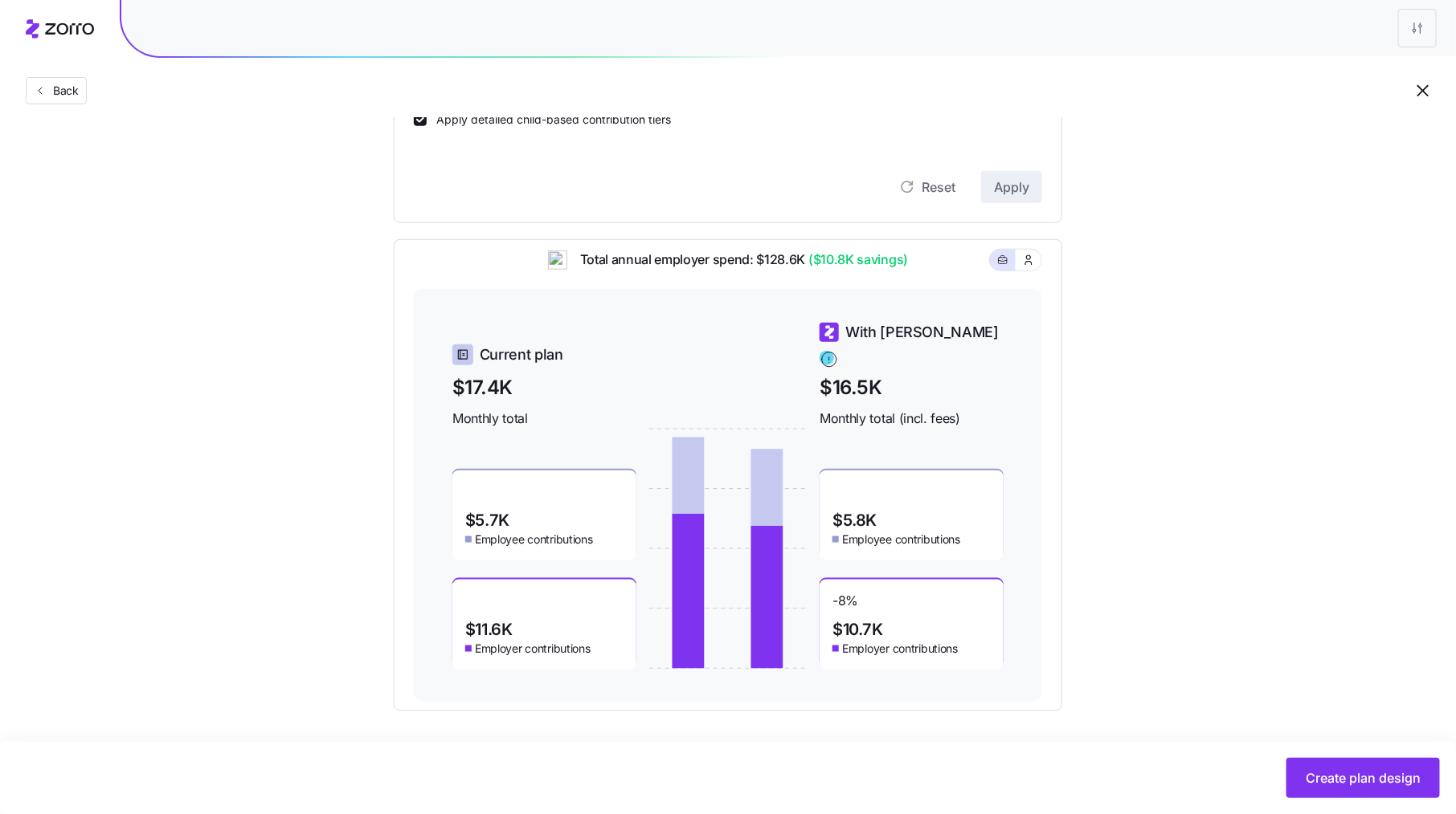
scroll to position [540, 0]
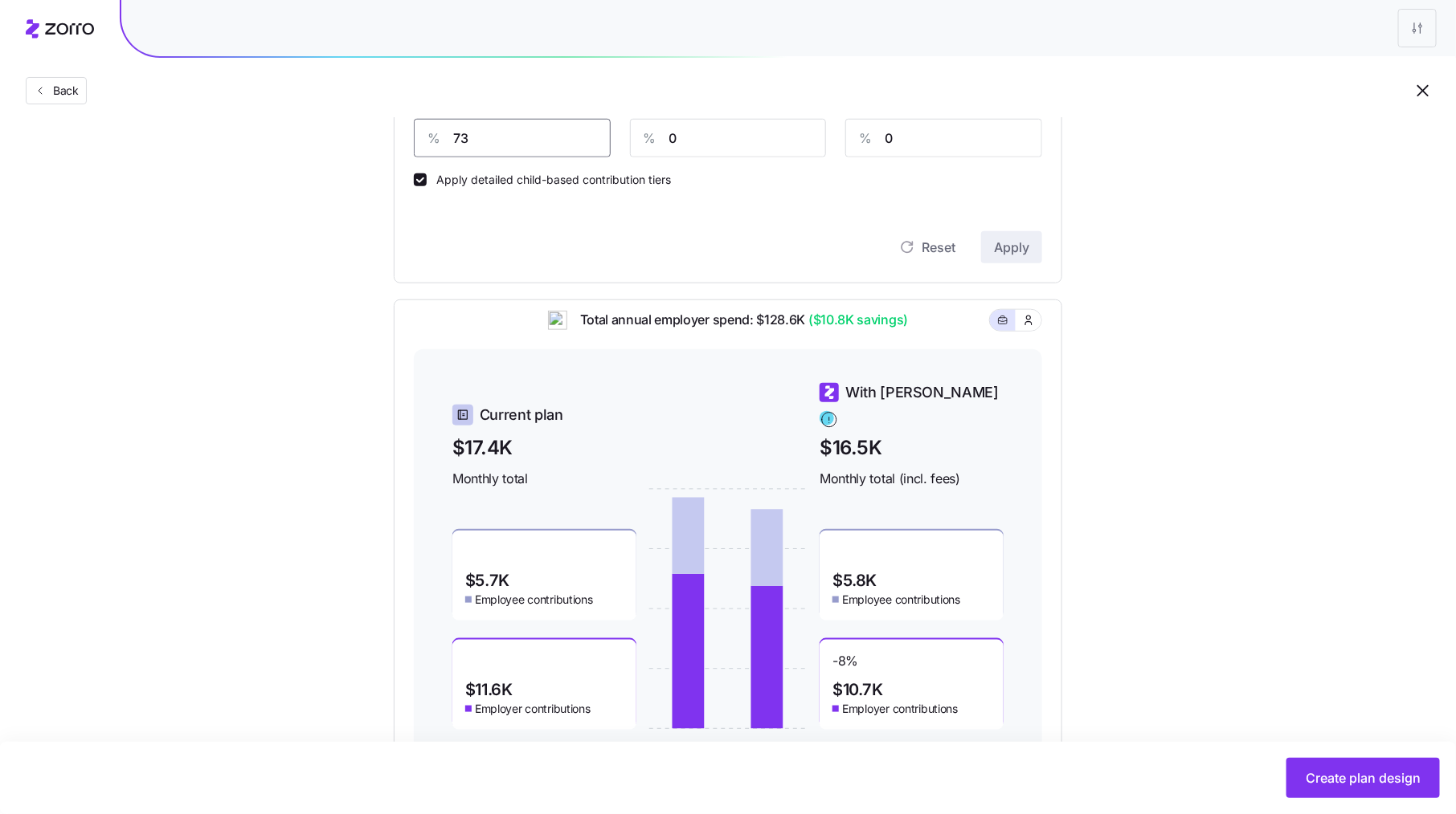
click at [504, 131] on input "73" at bounding box center [513, 137] width 197 height 39
click at [1052, 236] on div "Contribution Classes Work status Salary / Hourly None Residential location Stat…" at bounding box center [728, 9] width 669 height 549
click at [1020, 244] on span "Apply" at bounding box center [1011, 247] width 36 height 19
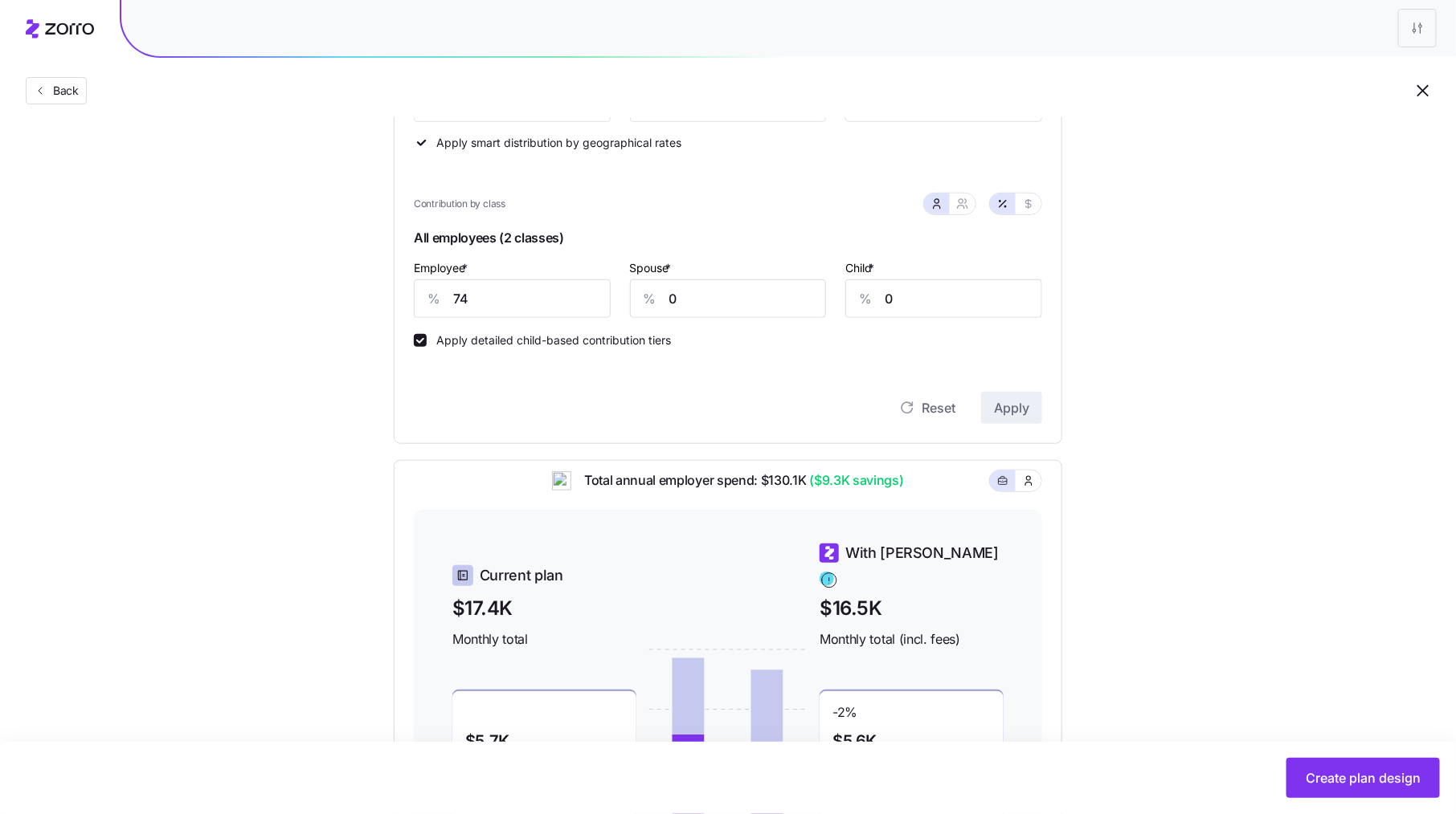
scroll to position [364, 0]
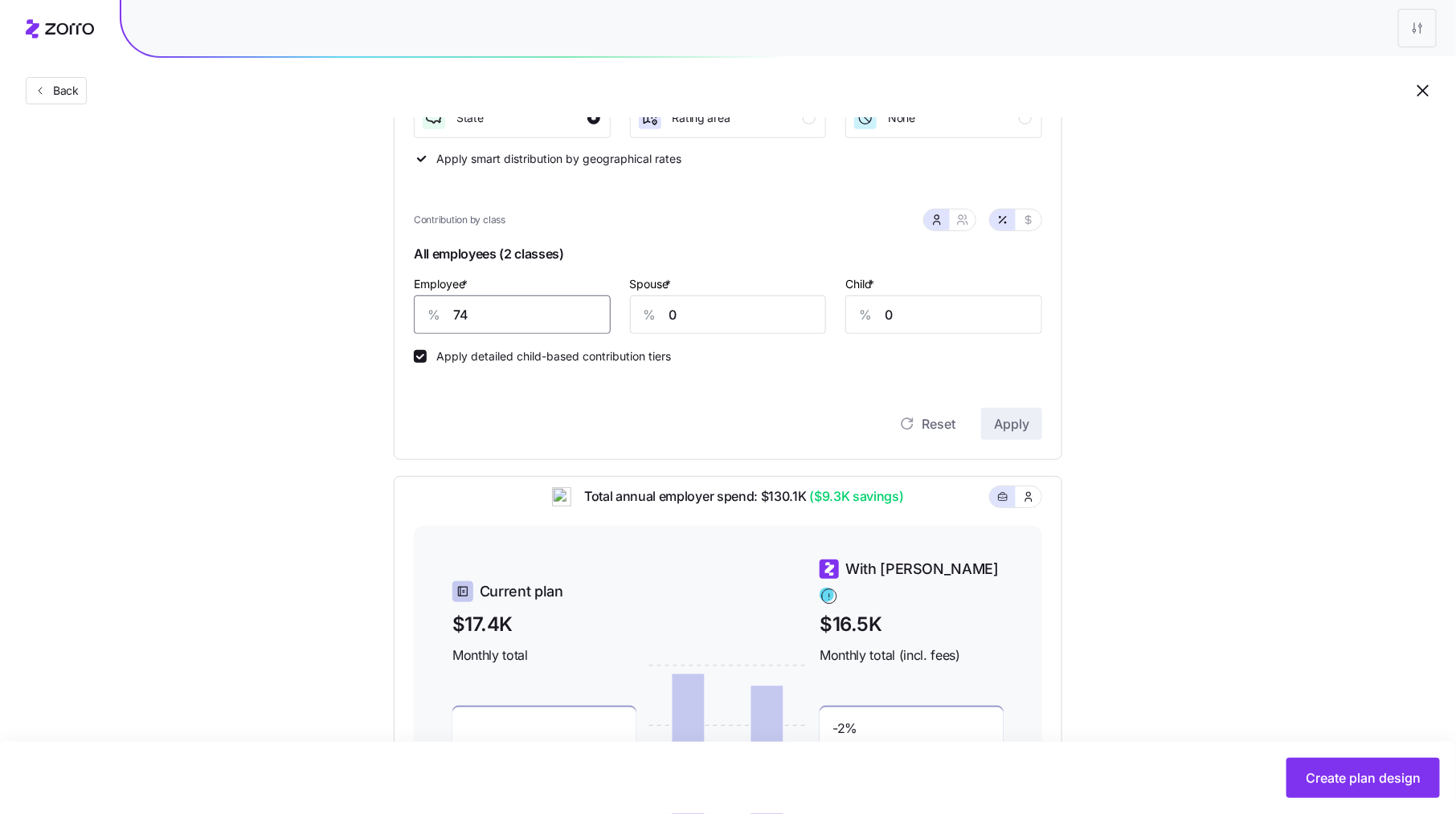
click at [525, 316] on input "74" at bounding box center [513, 314] width 197 height 39
click at [1015, 431] on span "Apply" at bounding box center [1011, 423] width 36 height 19
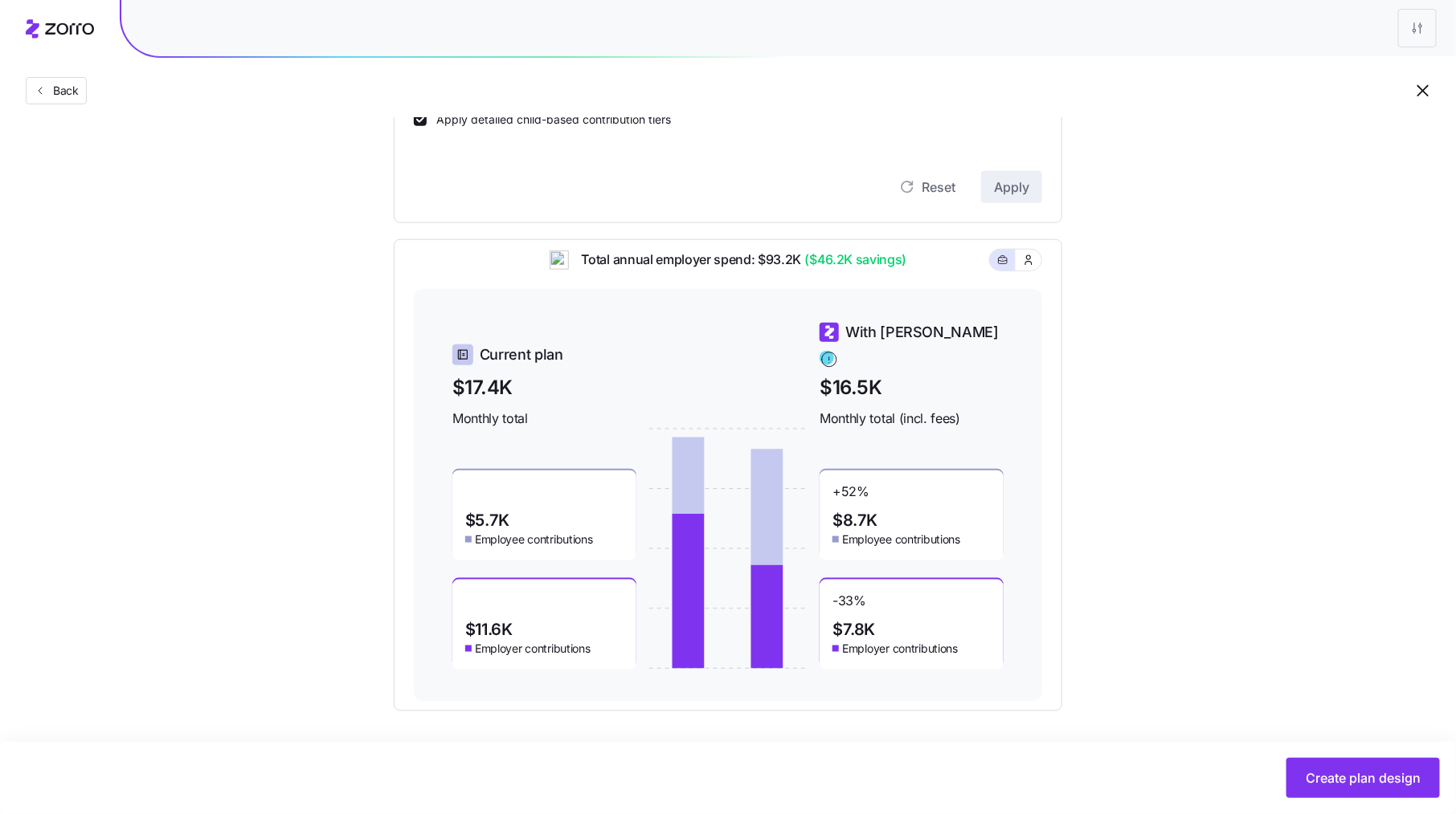
drag, startPoint x: 881, startPoint y: 469, endPoint x: 821, endPoint y: 473, distance: 60.1
click at [821, 473] on div "+ 52 % $8.7K Employee contributions" at bounding box center [911, 515] width 184 height 90
drag, startPoint x: 881, startPoint y: 481, endPoint x: 837, endPoint y: 481, distance: 44.0
click at [837, 481] on div "+ 52 % $8.7K Employee contributions" at bounding box center [911, 515] width 184 height 90
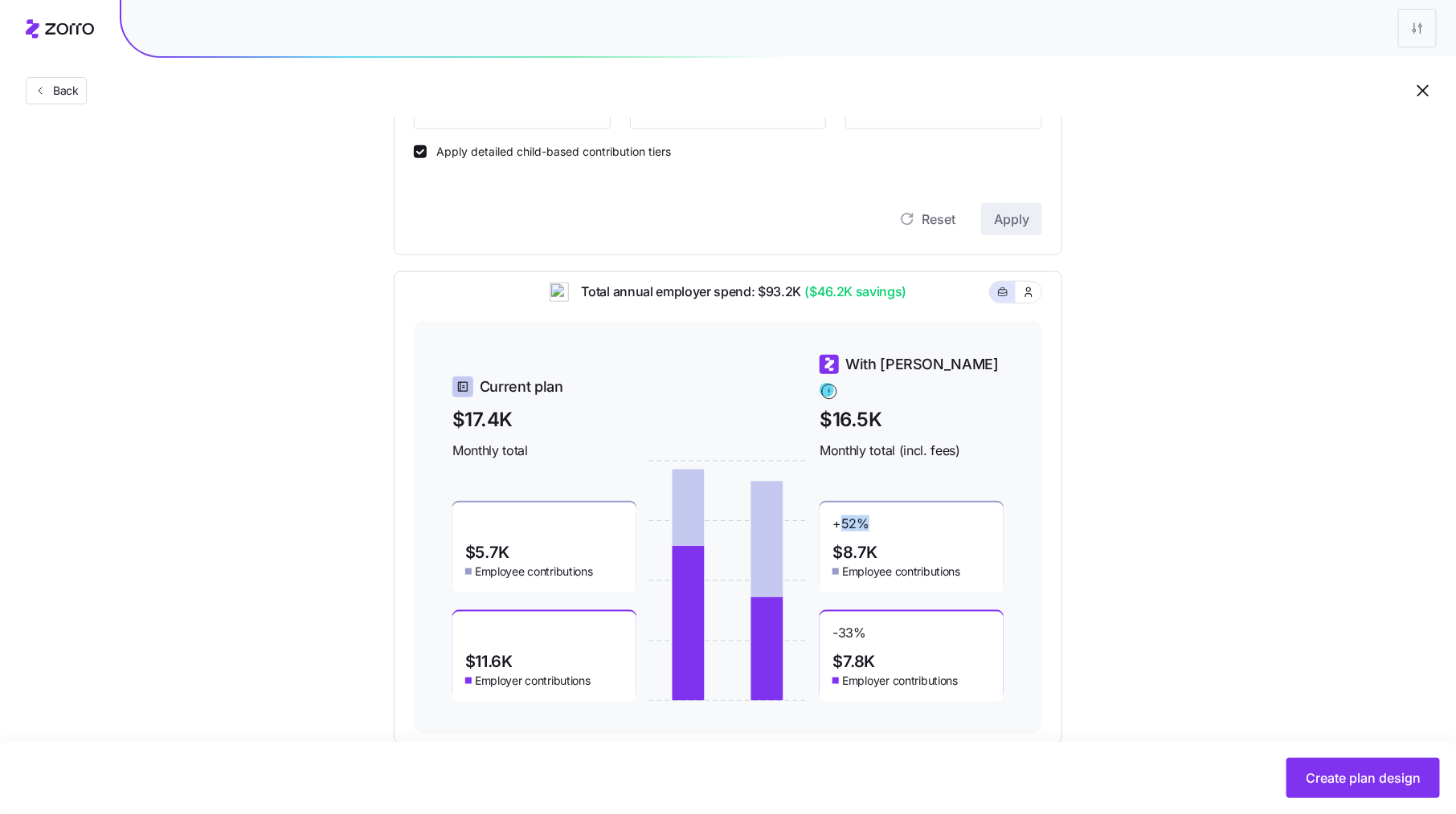
scroll to position [567, 0]
click at [1083, 340] on div "Compliant Industry Generous Current Contribution Classes Work status Salary / H…" at bounding box center [728, 182] width 720 height 1126
drag, startPoint x: 810, startPoint y: 303, endPoint x: 896, endPoint y: 297, distance: 86.2
click at [897, 297] on span "($46.2K savings)" at bounding box center [854, 294] width 105 height 20
click at [1110, 370] on div "Set your contribution Compliant Industry Generous Current Contribution Classes …" at bounding box center [728, 159] width 797 height 1171
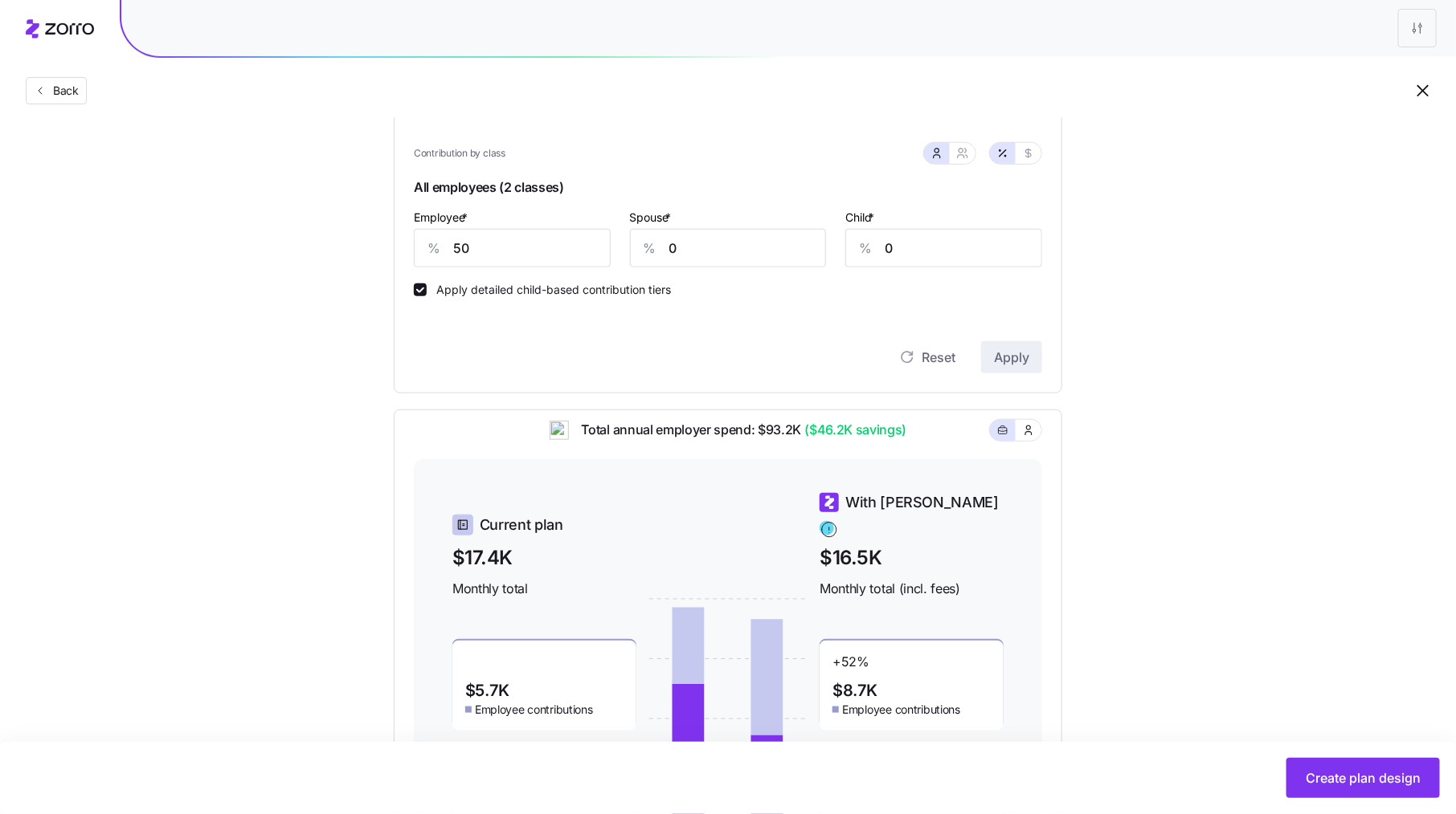
scroll to position [425, 0]
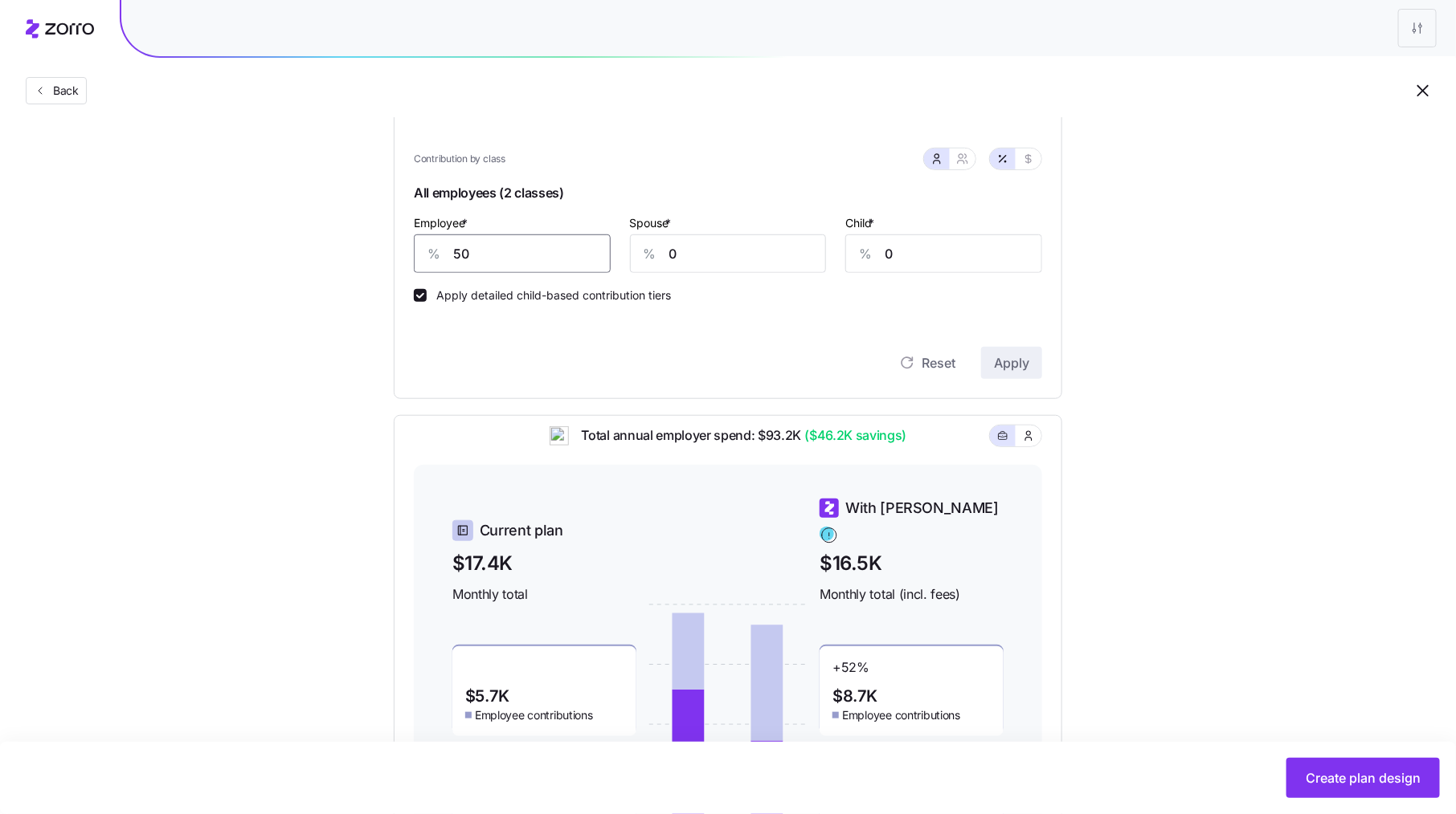
click at [490, 264] on input "50" at bounding box center [513, 254] width 197 height 39
type input "80"
click at [956, 164] on button "button" at bounding box center [962, 158] width 26 height 21
type input "40"
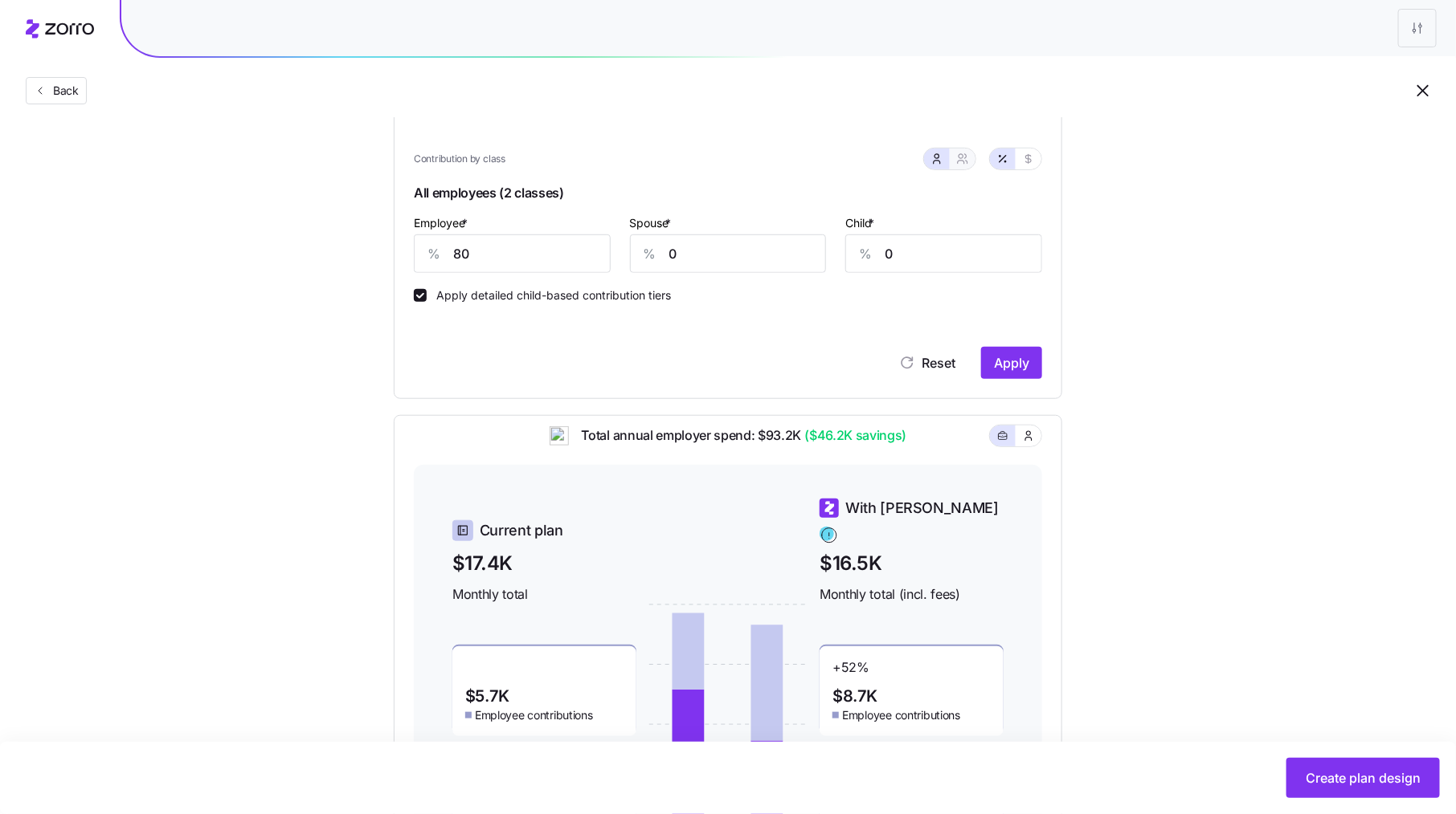
type input "51"
click at [639, 247] on input "40" at bounding box center [648, 254] width 143 height 39
type input "0"
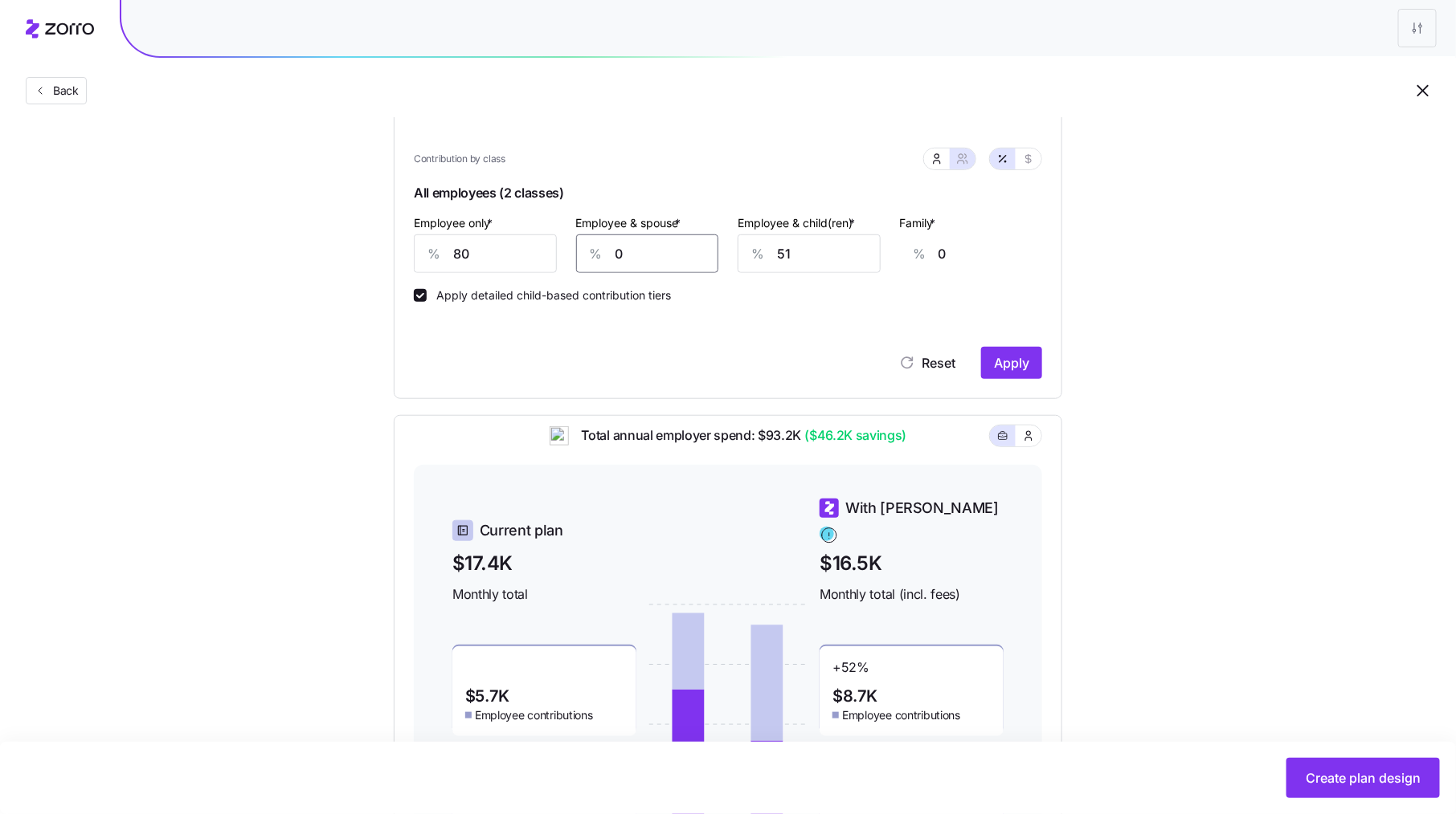
type input "20"
type input "16"
type input "200"
type input "156"
type input "20"
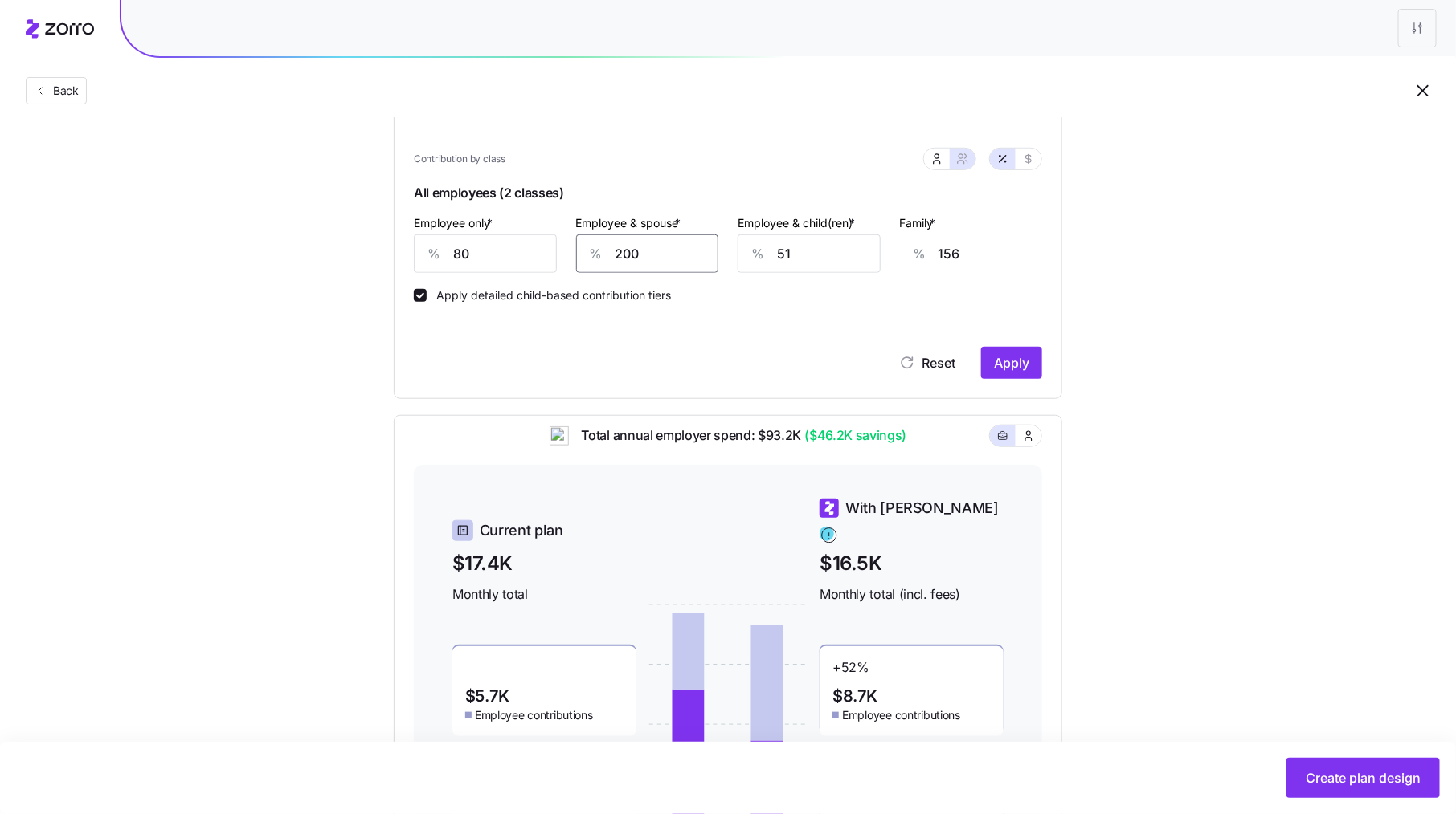
type input "16"
type input "20"
click at [787, 254] on input "51" at bounding box center [809, 254] width 143 height 39
type input "2"
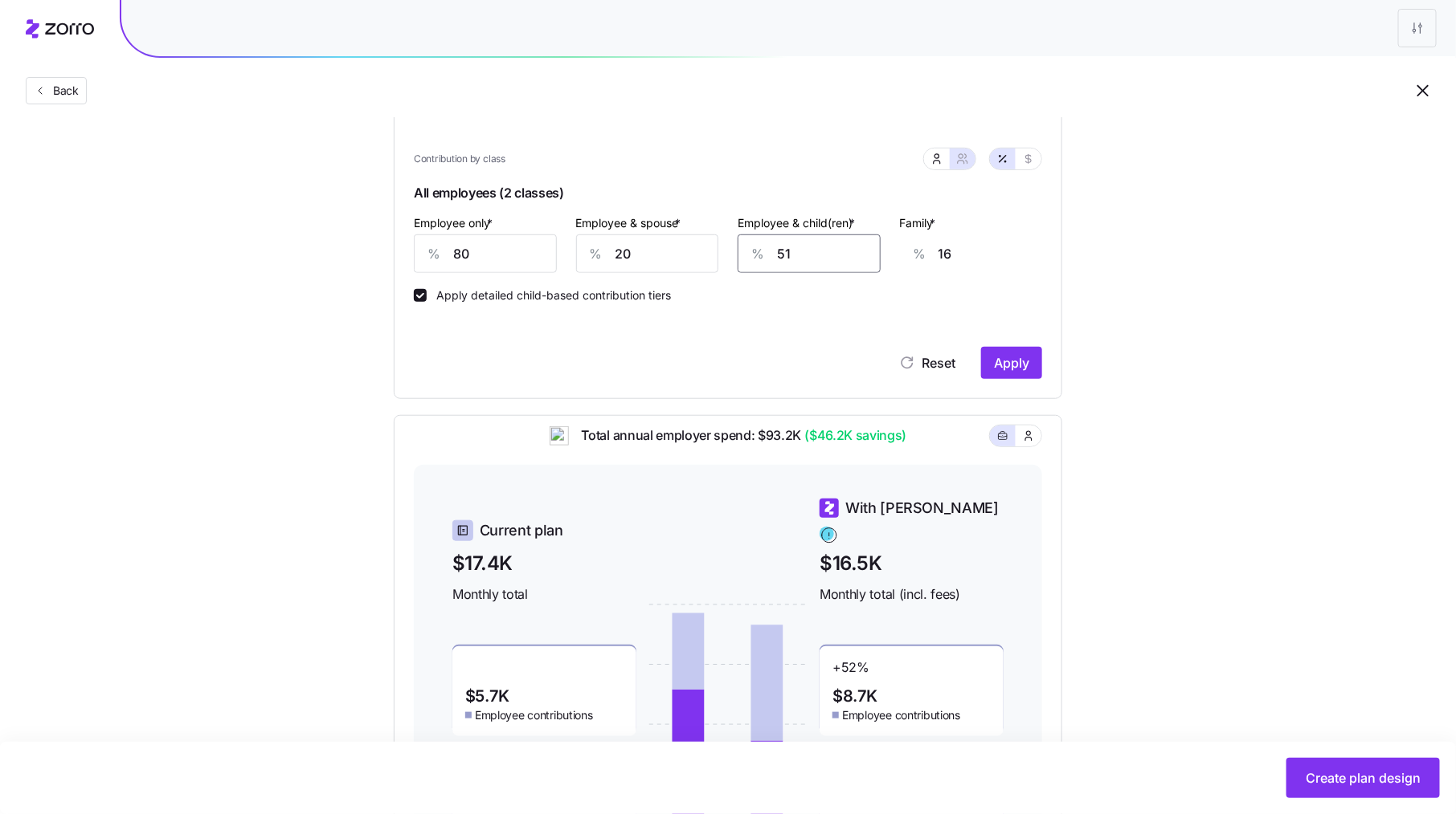
type input "0"
type input "20"
click at [1017, 368] on span "Apply" at bounding box center [1011, 362] width 36 height 19
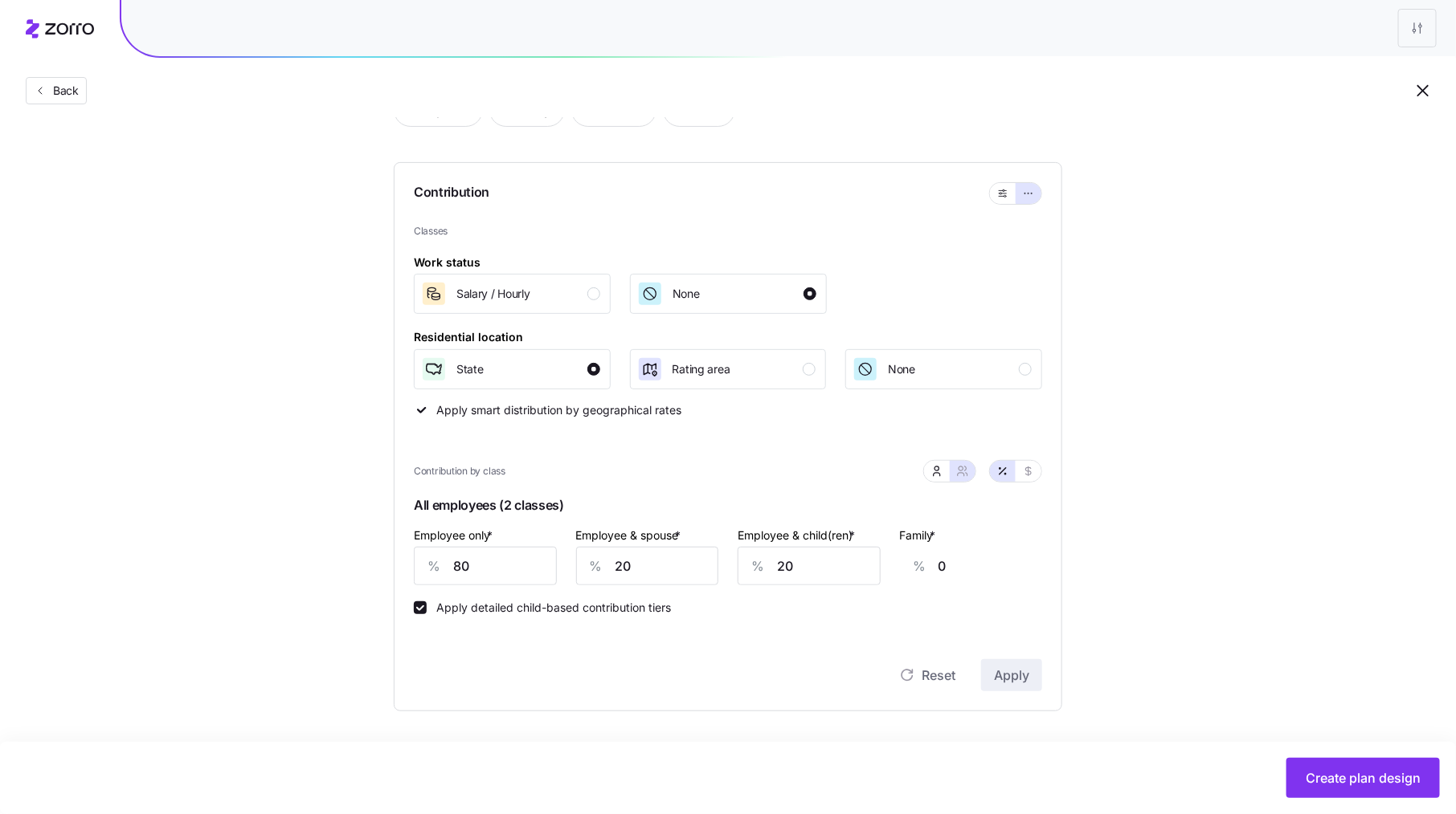
type input "40"
type input "51"
type input "31"
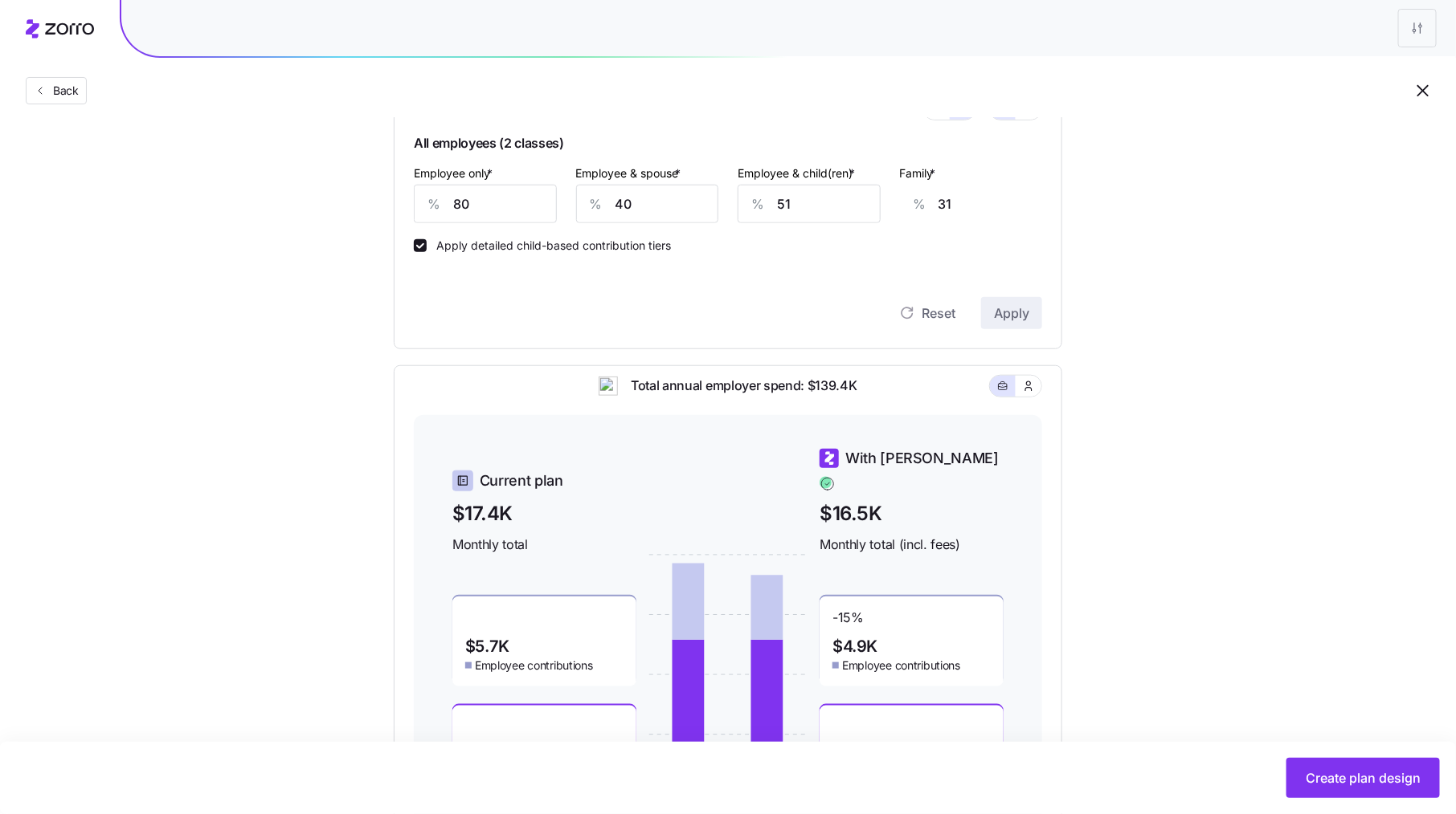
scroll to position [471, 0]
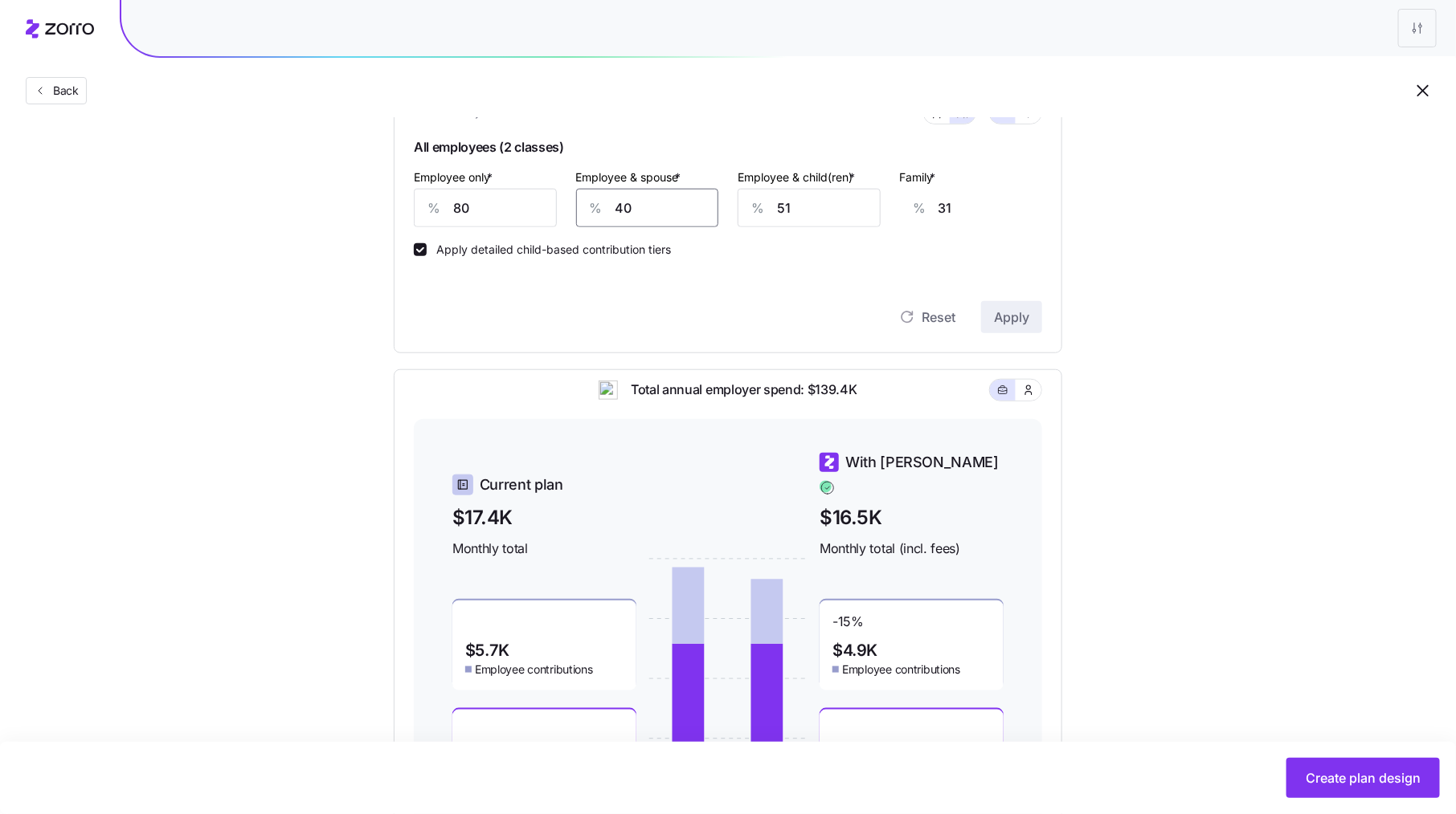
click at [666, 213] on input "40" at bounding box center [648, 208] width 143 height 39
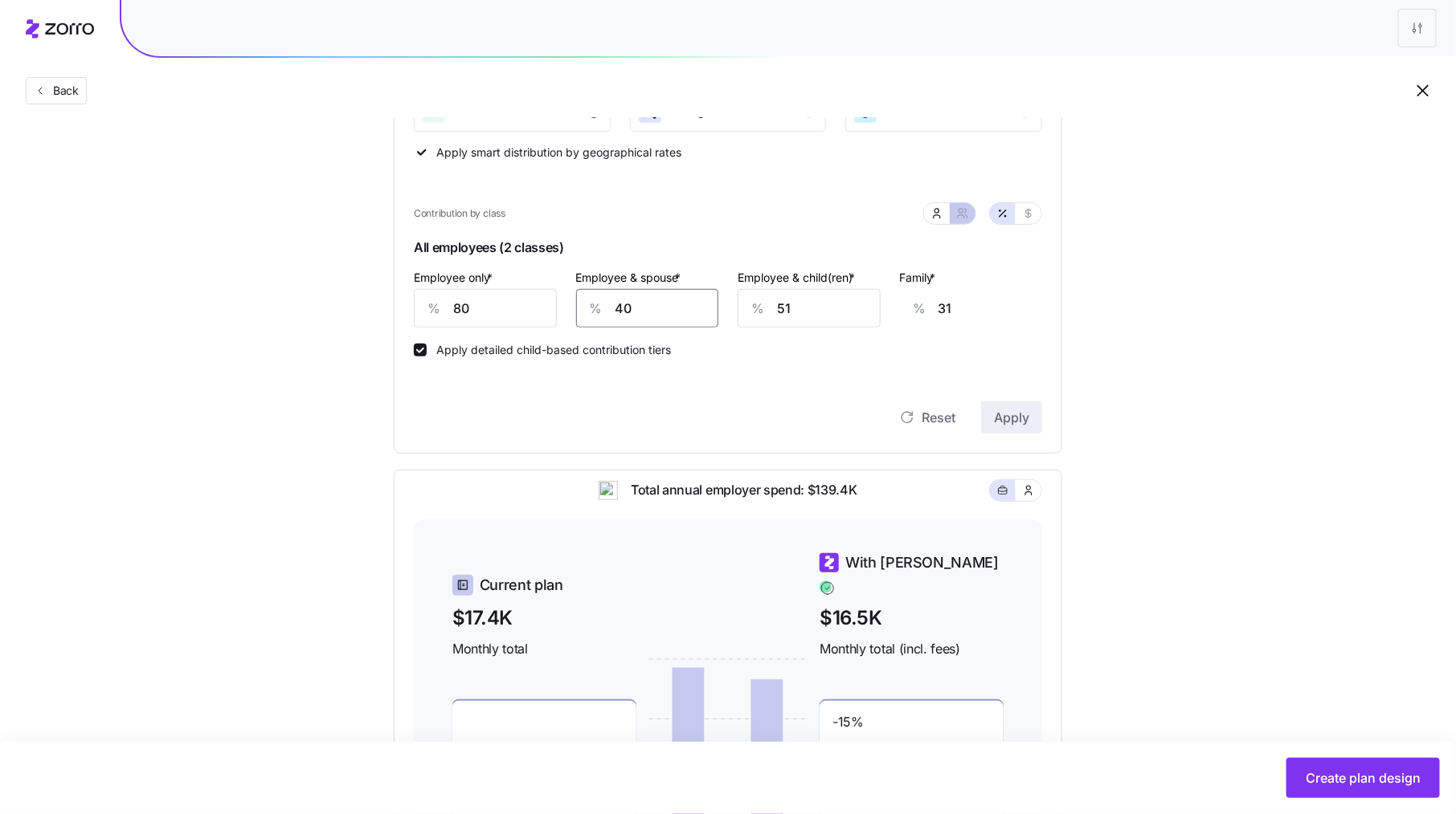
scroll to position [360, 0]
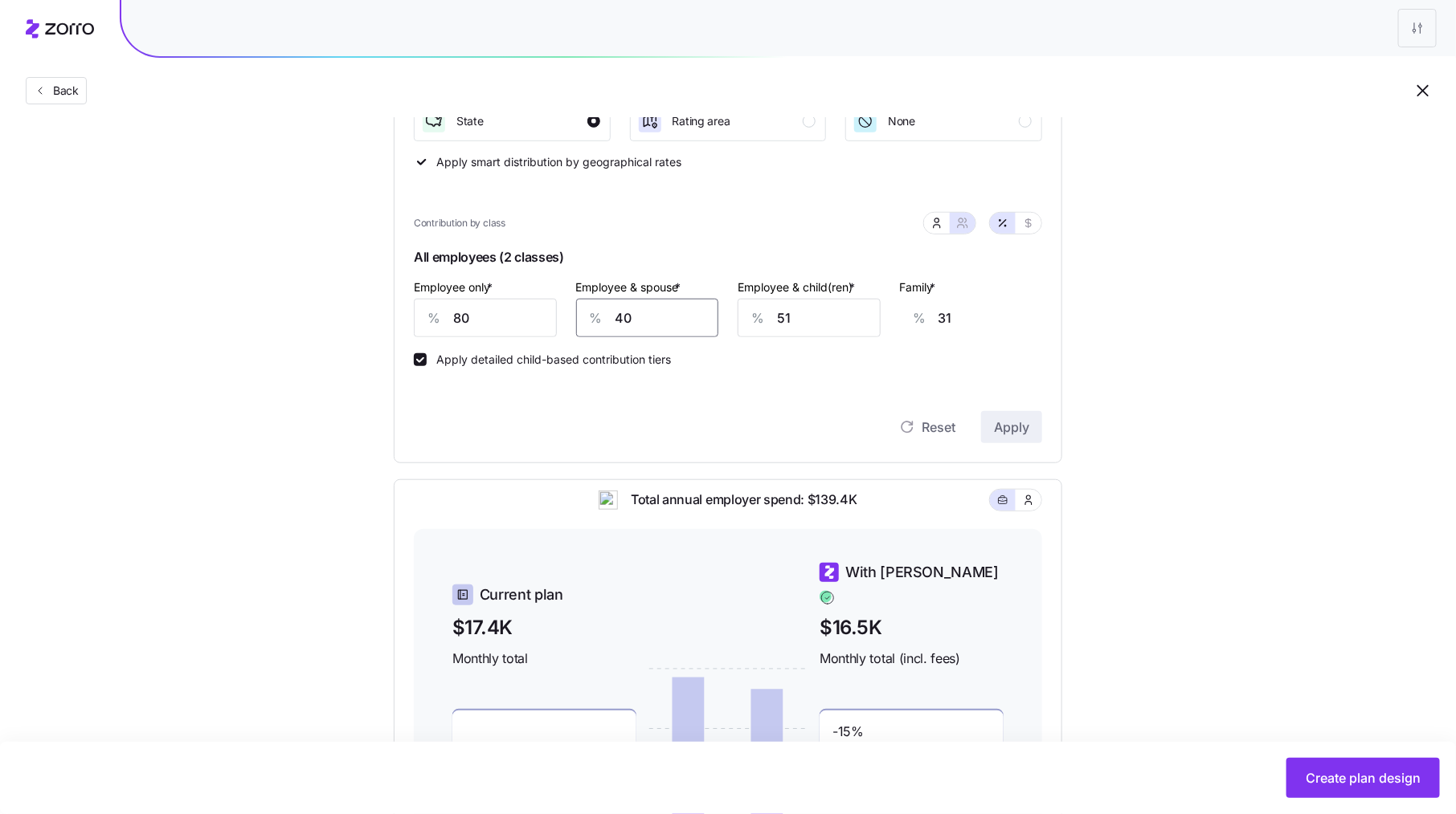
click at [669, 310] on input "40" at bounding box center [648, 317] width 143 height 39
type input "0"
type input "20"
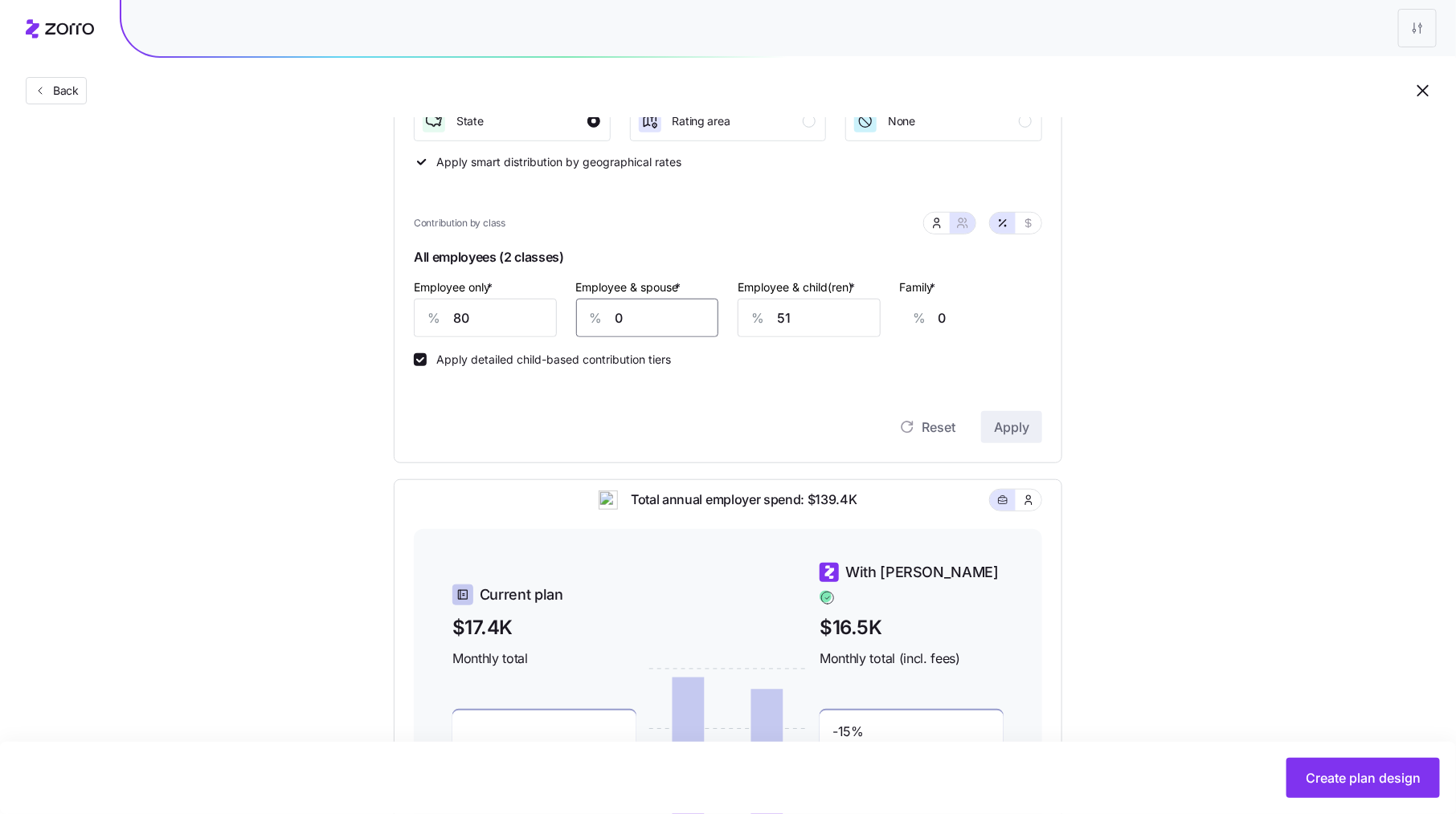
type input "16"
type input "200"
type input "156"
type input "20"
type input "16"
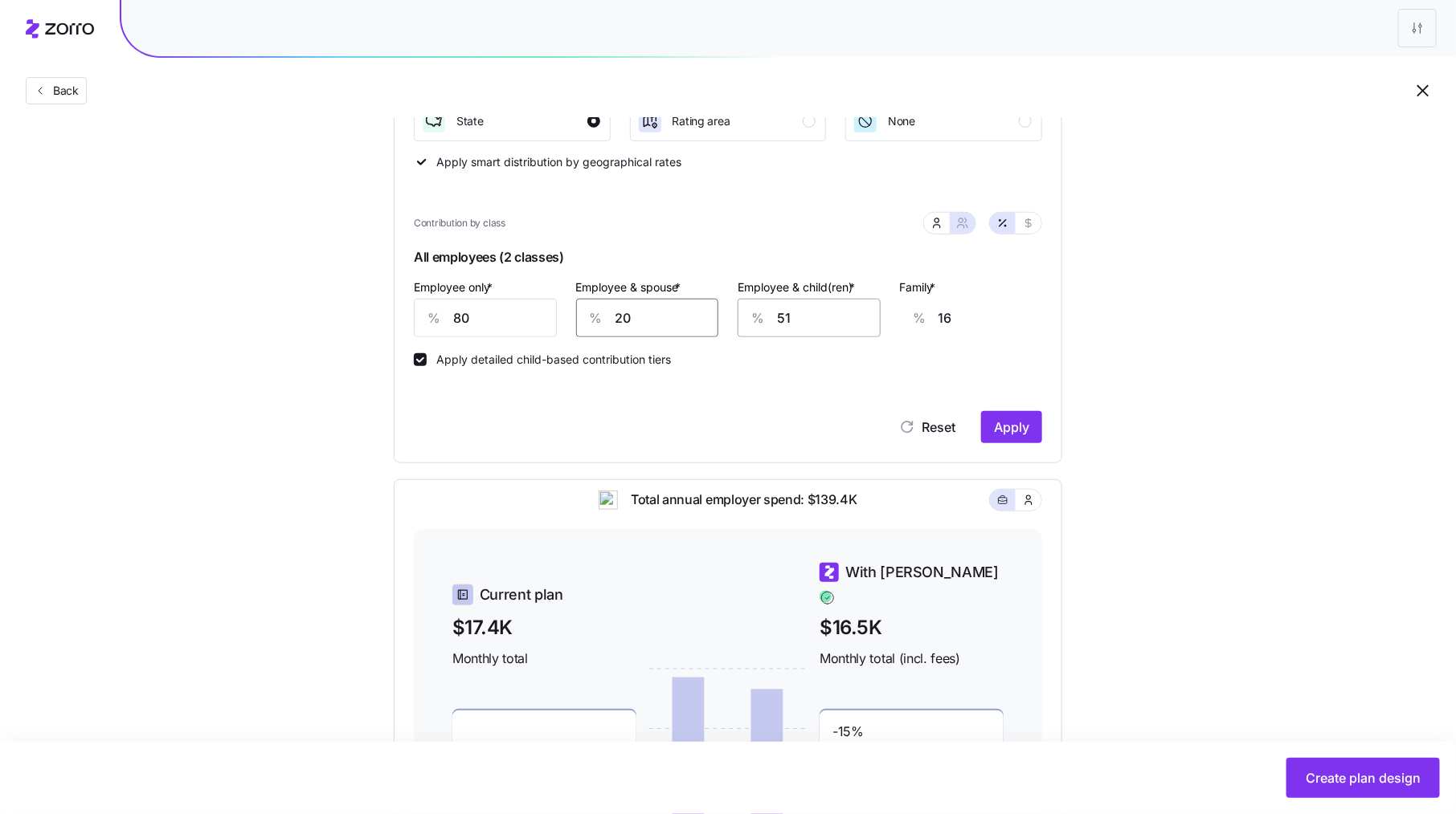
type input "20"
click at [830, 328] on input "51" at bounding box center [809, 317] width 143 height 39
type input "2"
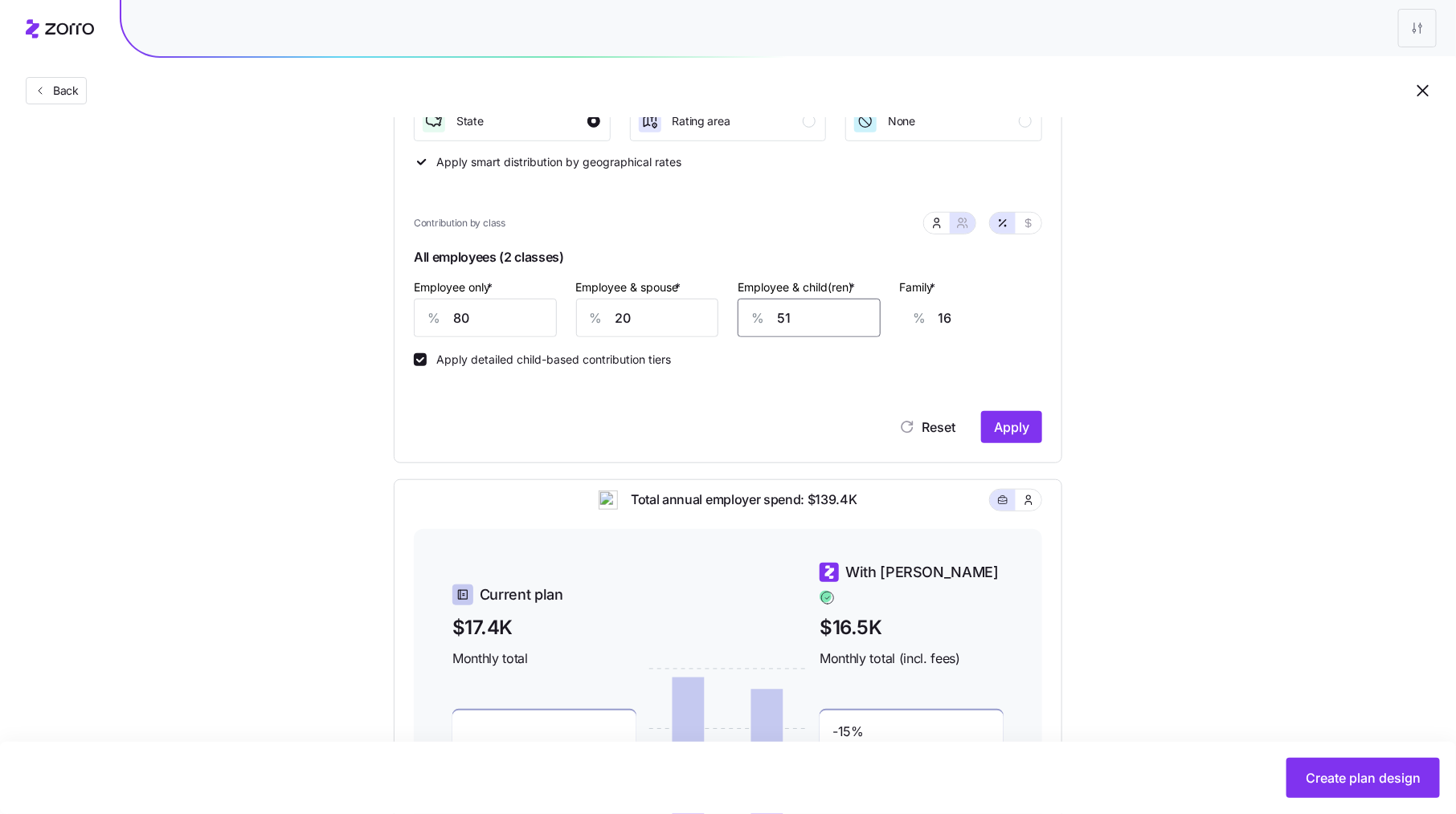
type input "0"
type input "20"
click at [1060, 349] on div "Contribution Classes Work status Salary / Hourly None Residential location Stat…" at bounding box center [728, 189] width 669 height 549
click at [1026, 435] on span "Apply" at bounding box center [1011, 427] width 36 height 19
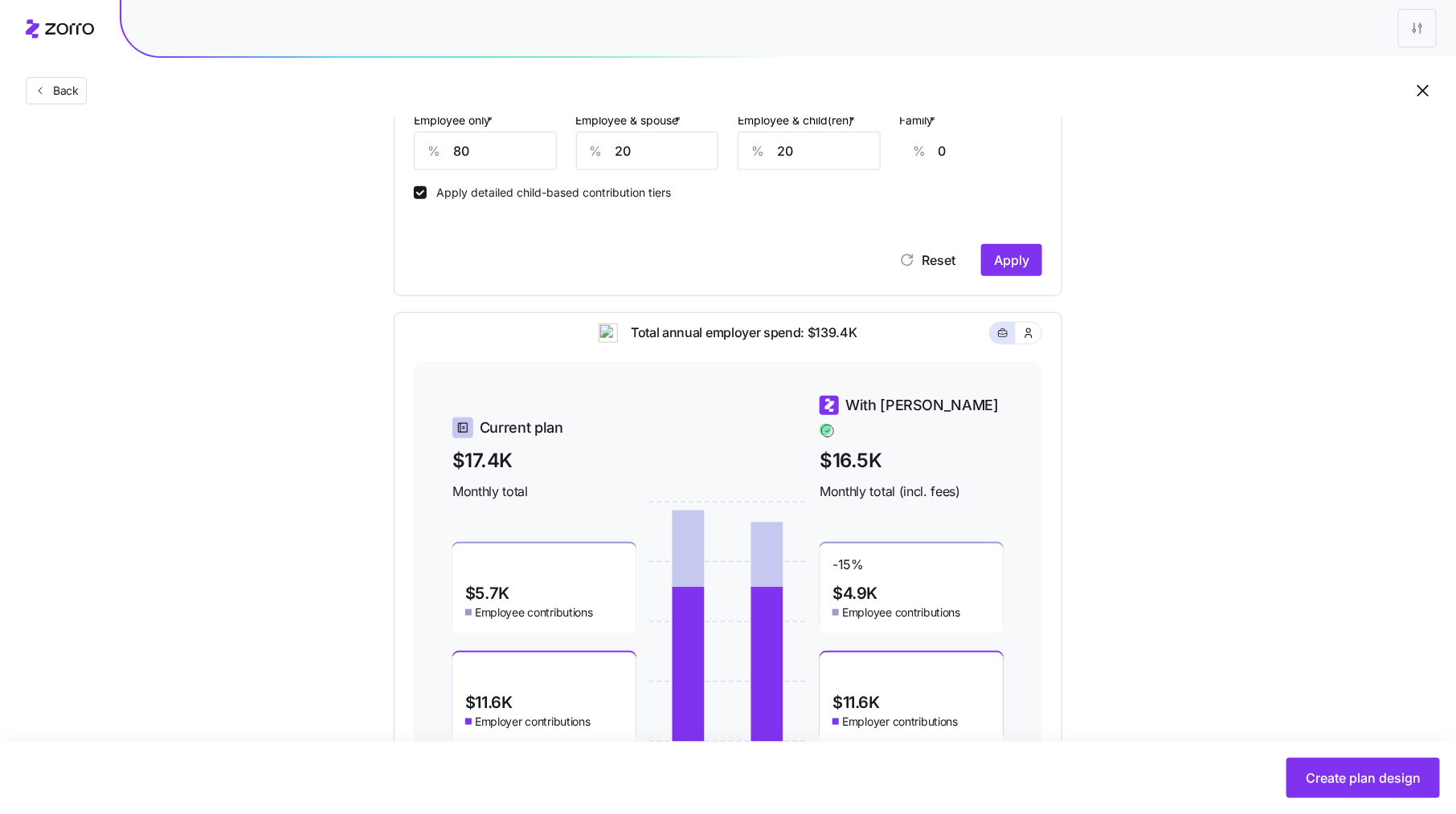
scroll to position [527, 0]
drag, startPoint x: 856, startPoint y: 343, endPoint x: 795, endPoint y: 343, distance: 61.0
click at [795, 343] on span "Total annual employer spend: $139.4K" at bounding box center [737, 333] width 239 height 20
click at [884, 338] on div "Total annual employer spend: $139.4K" at bounding box center [728, 343] width 628 height 40
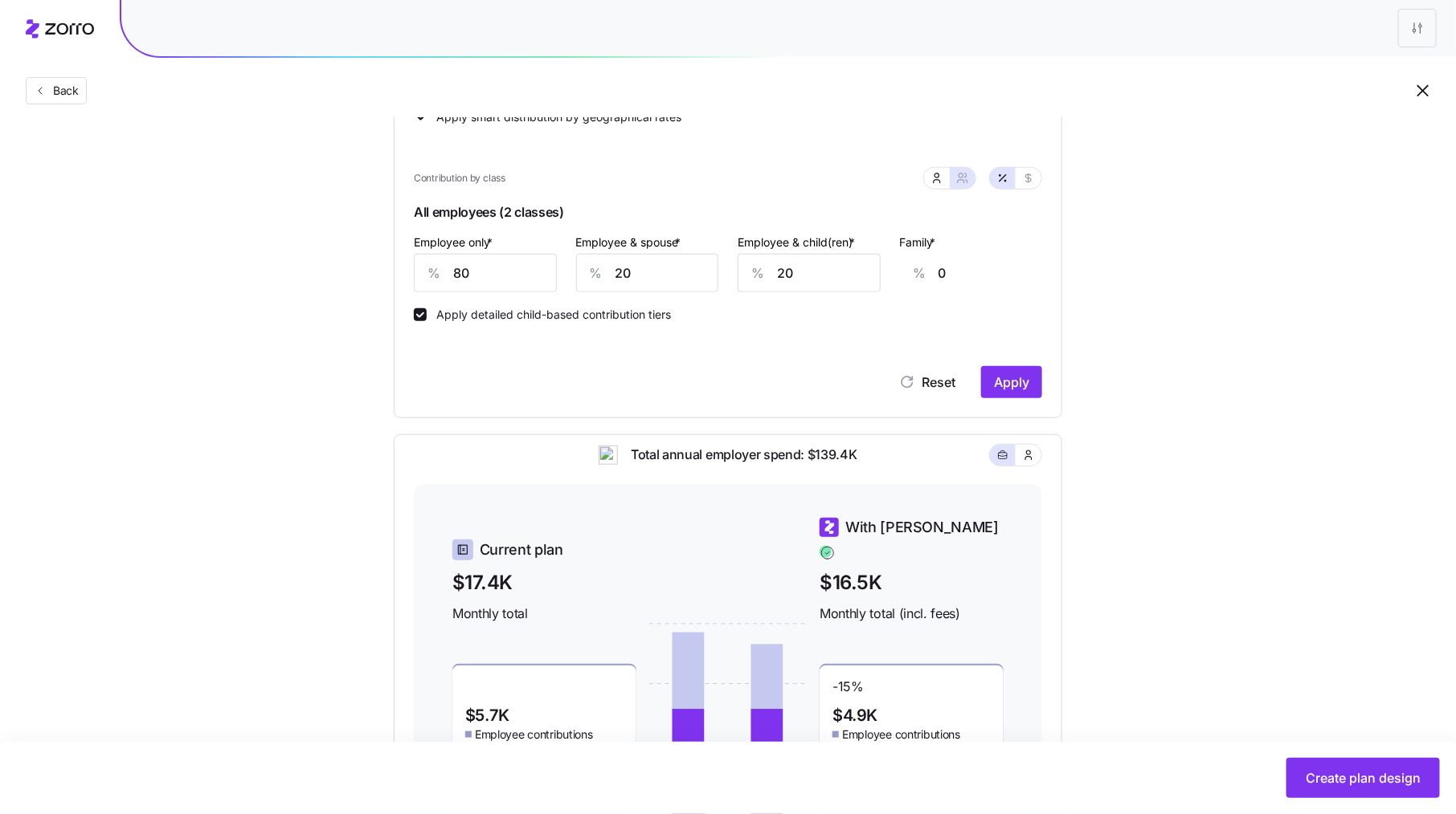
scroll to position [601, 0]
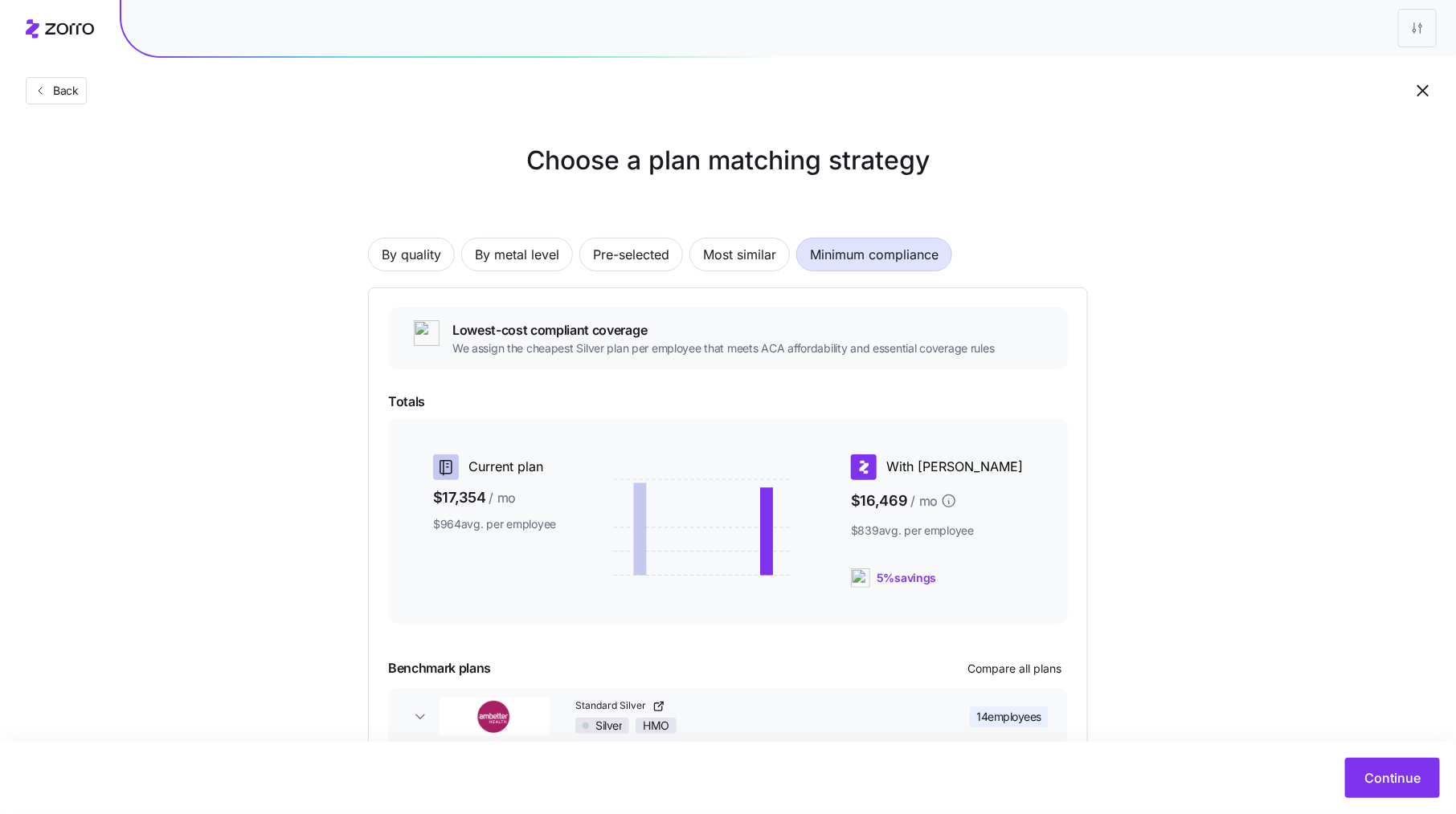
scroll to position [93, 0]
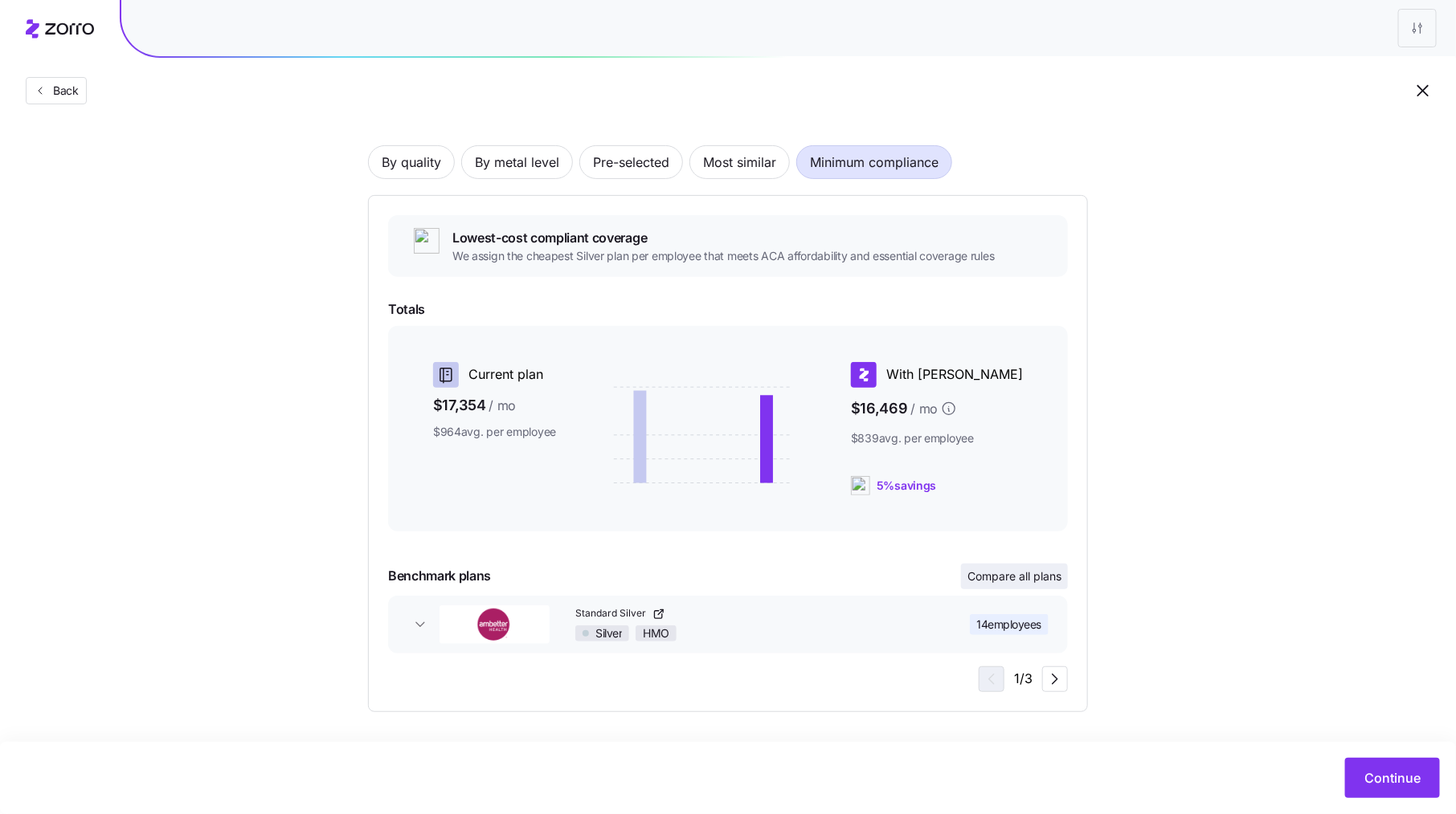
click at [1026, 582] on span "Compare all plans" at bounding box center [1014, 576] width 94 height 16
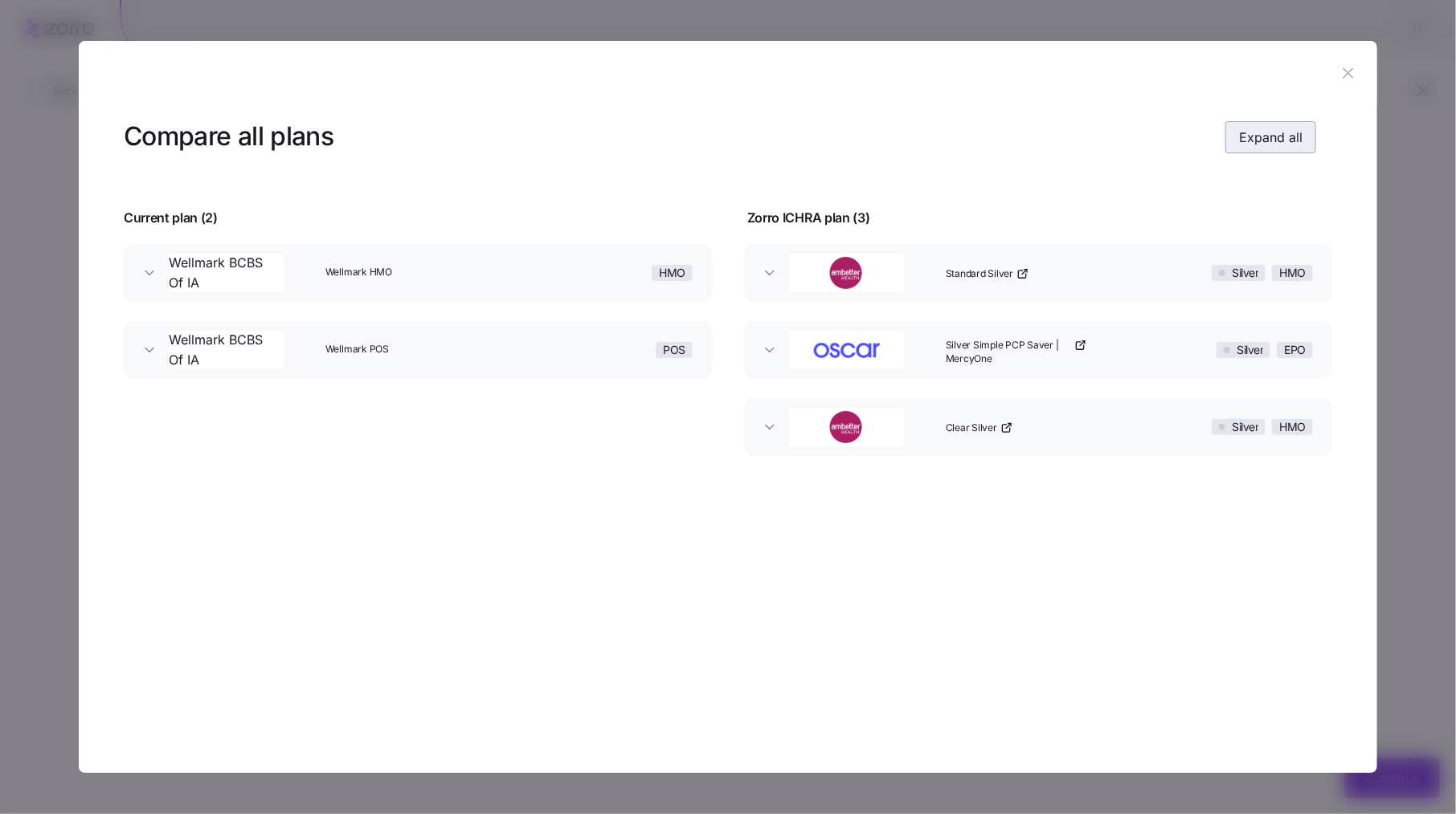
click at [1267, 143] on span "Expand all" at bounding box center [1271, 136] width 64 height 19
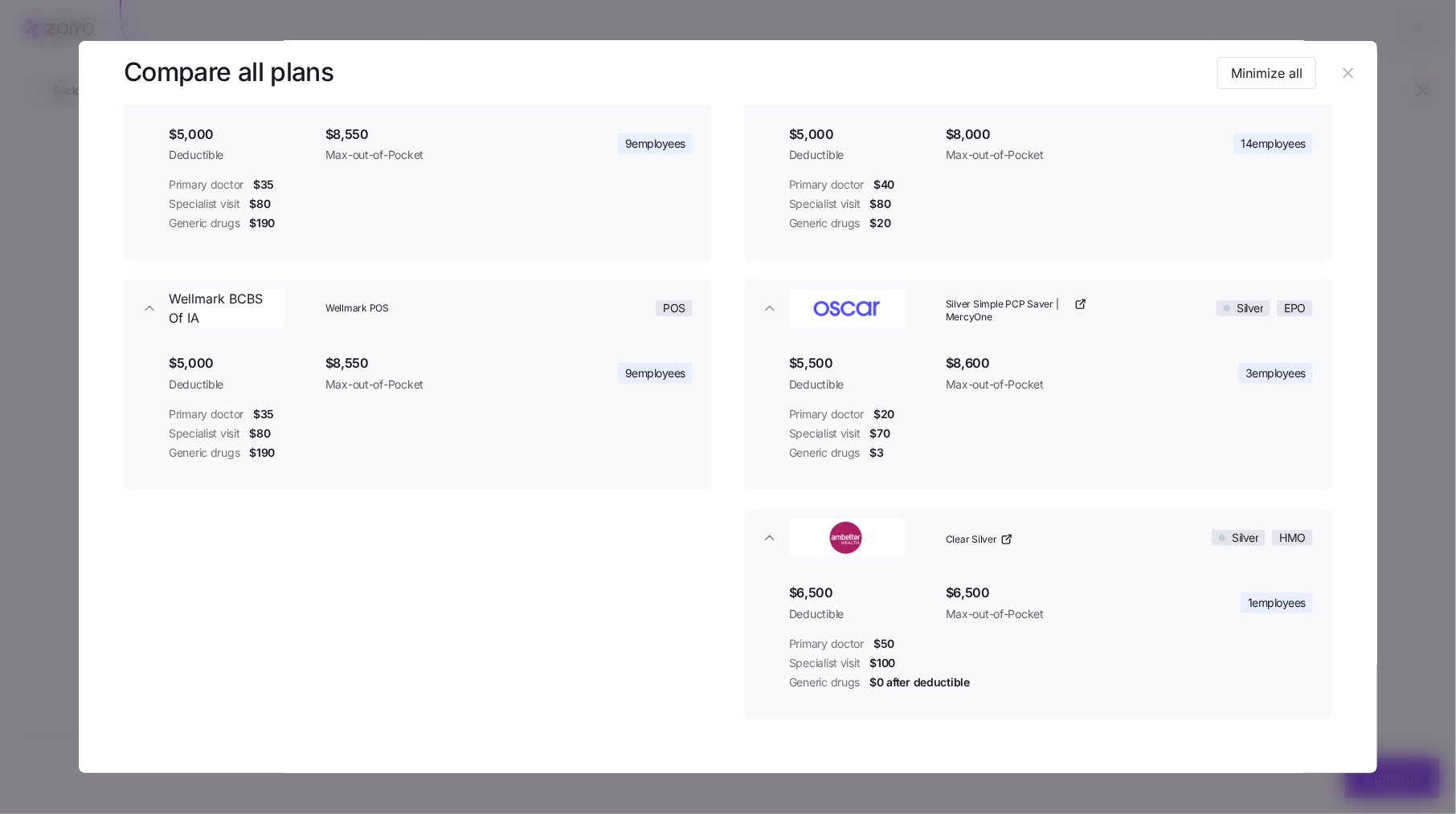
scroll to position [0, 0]
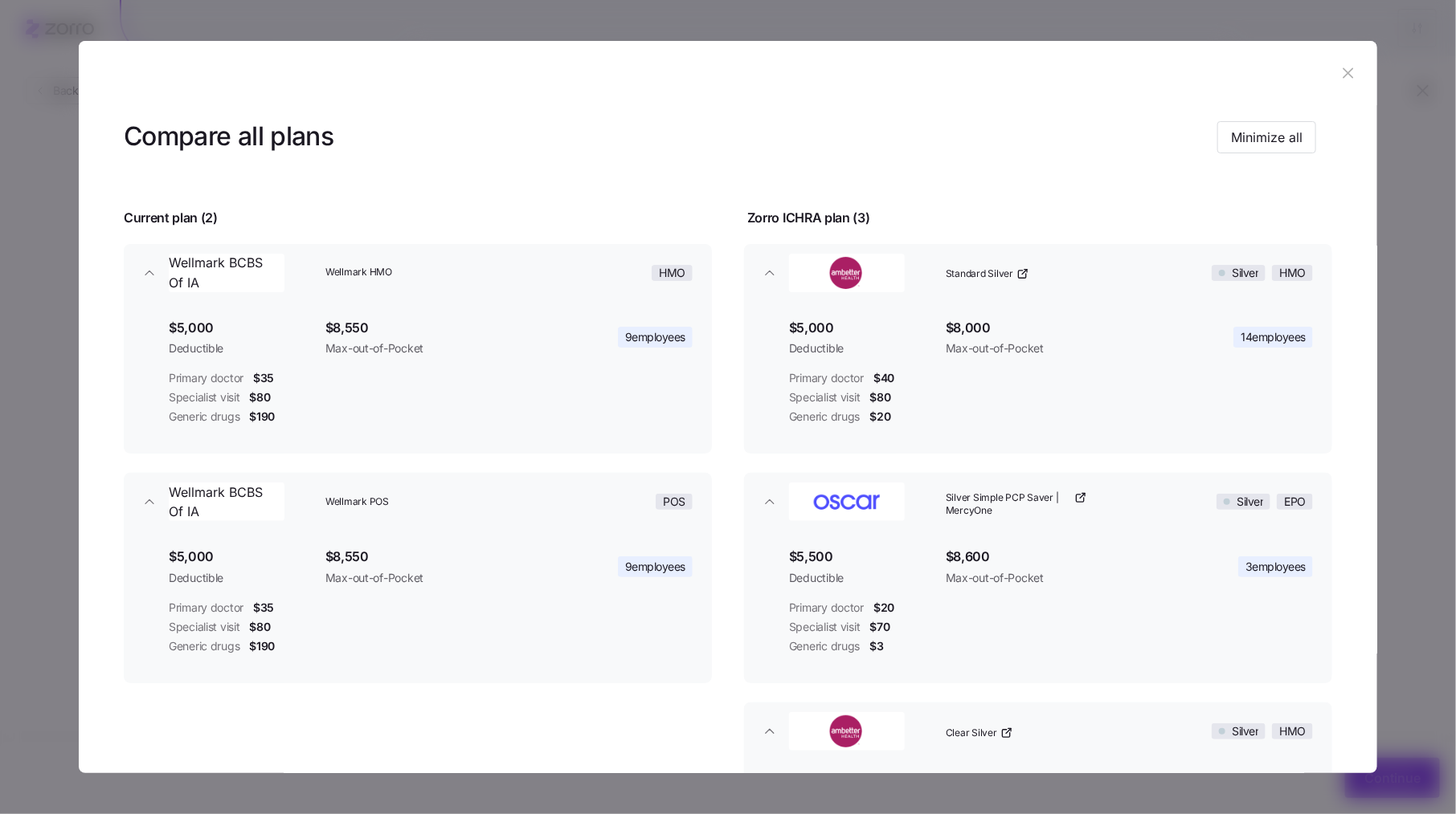
click at [1327, 88] on header at bounding box center [728, 73] width 1298 height 65
click at [1327, 84] on header at bounding box center [728, 73] width 1298 height 65
click at [1336, 82] on button "button" at bounding box center [1349, 74] width 26 height 26
